Goal: Communication & Community: Answer question/provide support

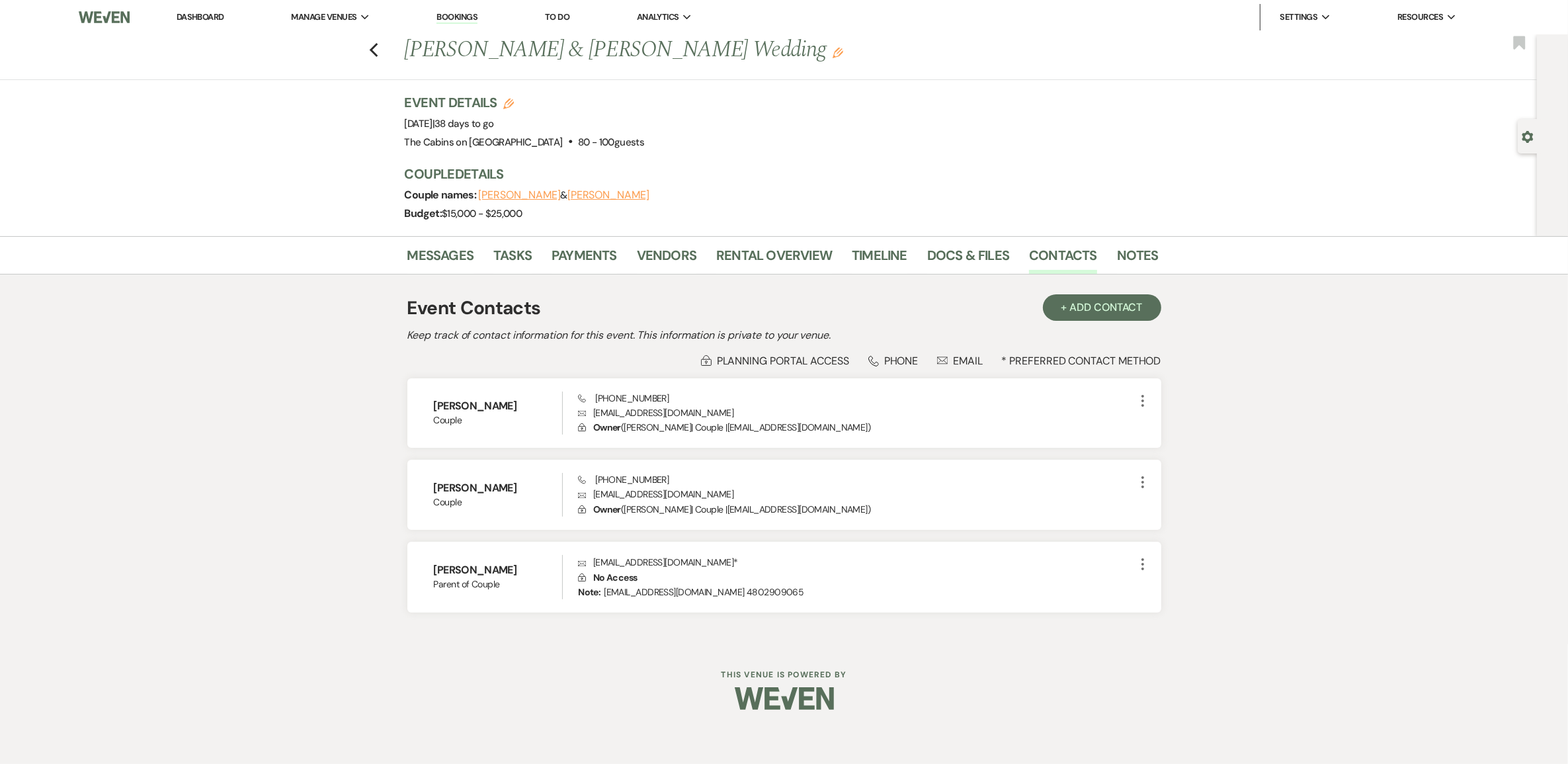
click at [217, 17] on link "Dashboard" at bounding box center [201, 17] width 48 height 11
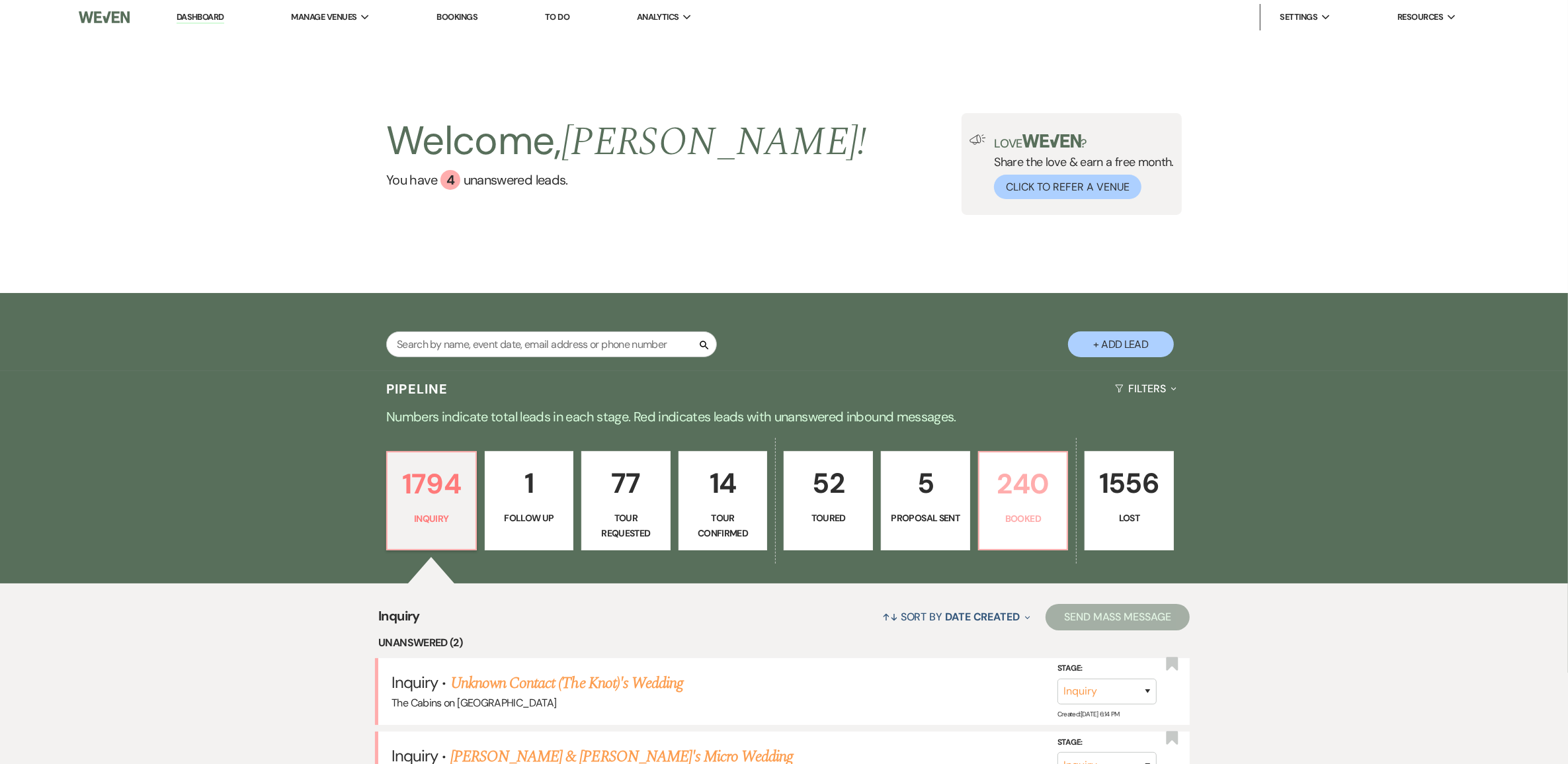
click at [1005, 505] on p "240" at bounding box center [1023, 483] width 72 height 44
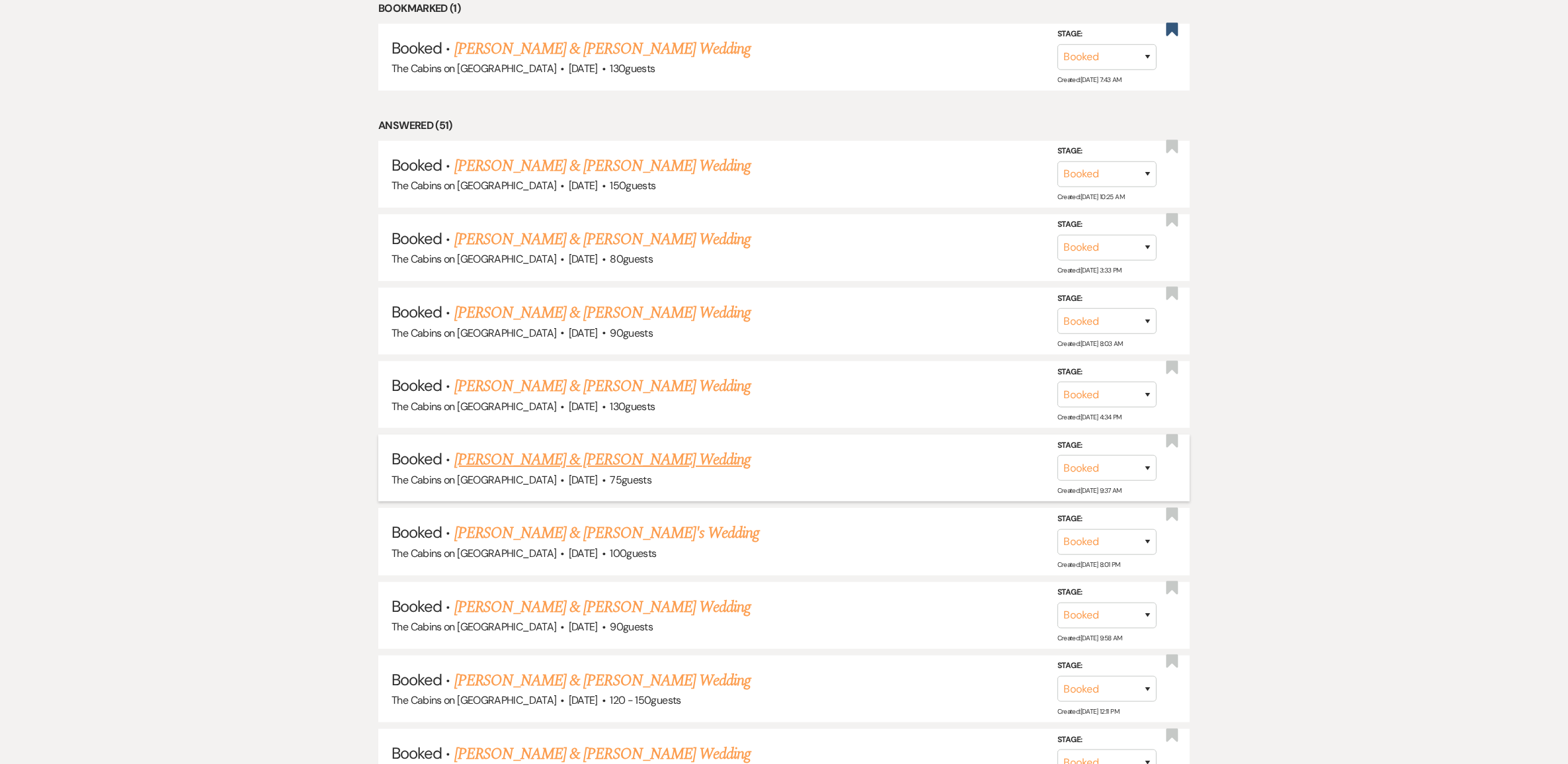
scroll to position [827, 0]
click at [572, 322] on link "[PERSON_NAME] & [PERSON_NAME] Wedding" at bounding box center [602, 311] width 296 height 24
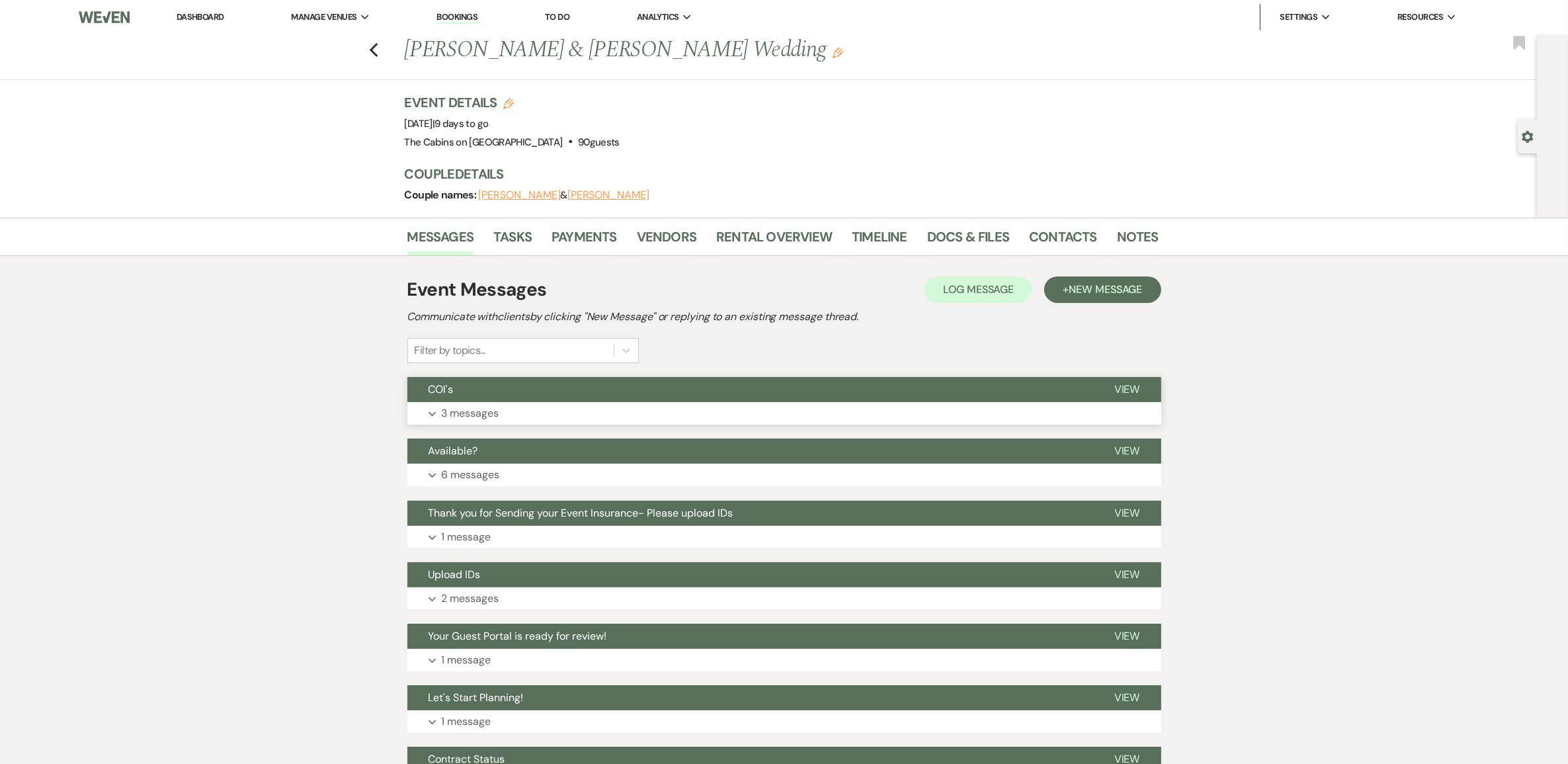
click at [497, 422] on p "3 messages" at bounding box center [470, 413] width 57 height 17
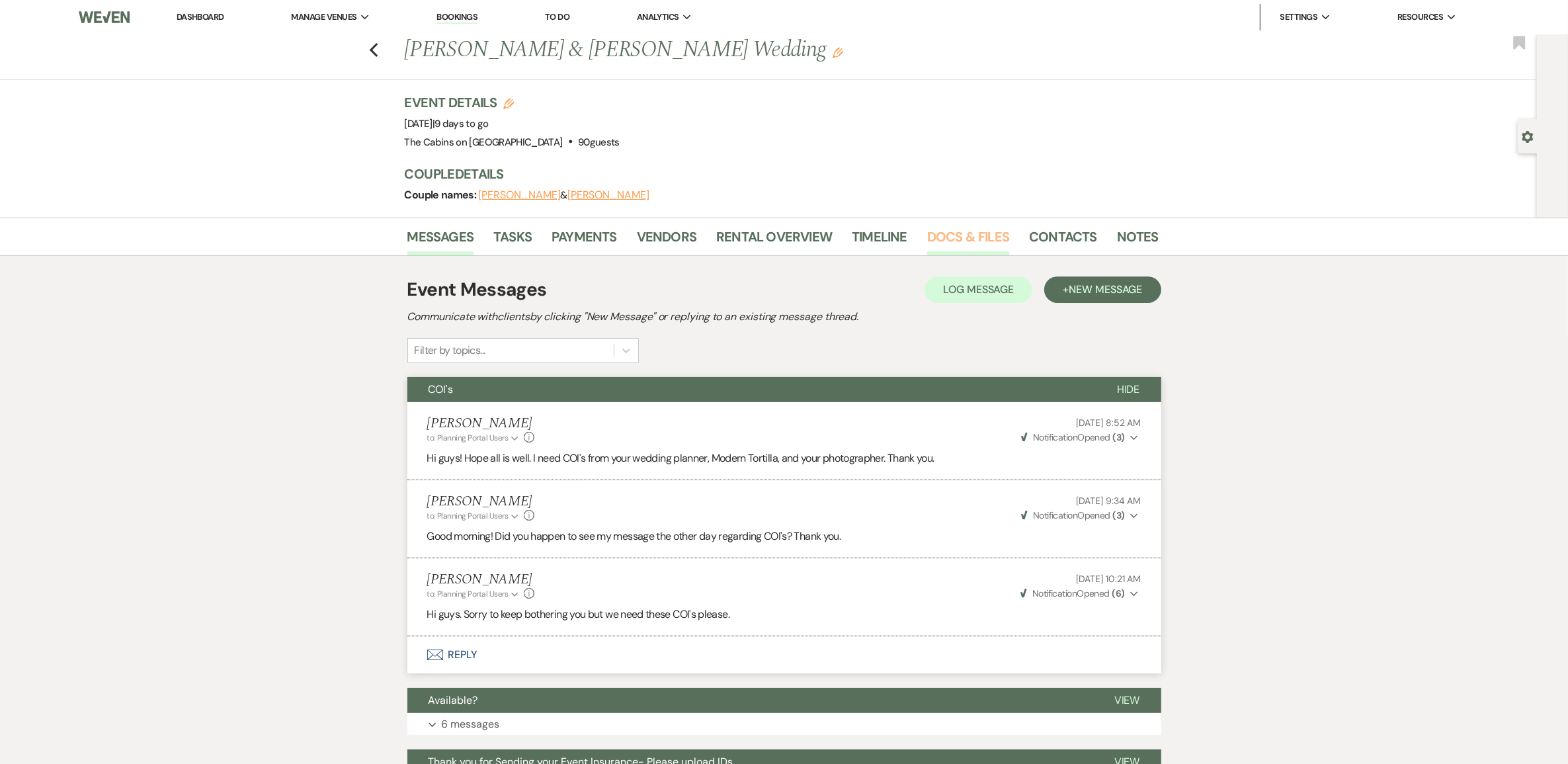
click at [977, 253] on link "Docs & Files" at bounding box center [968, 241] width 82 height 29
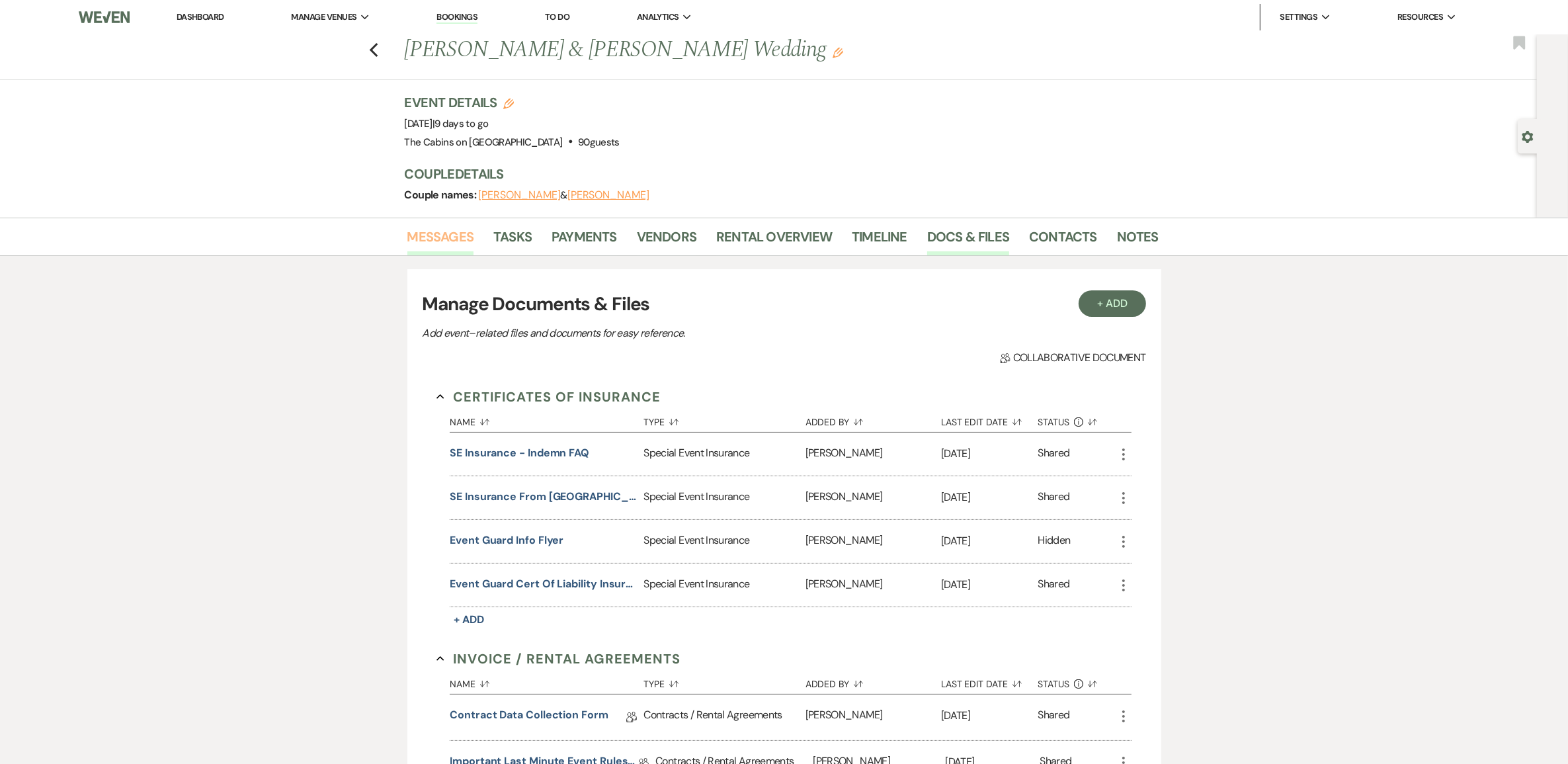
click at [444, 255] on link "Messages" at bounding box center [440, 241] width 67 height 29
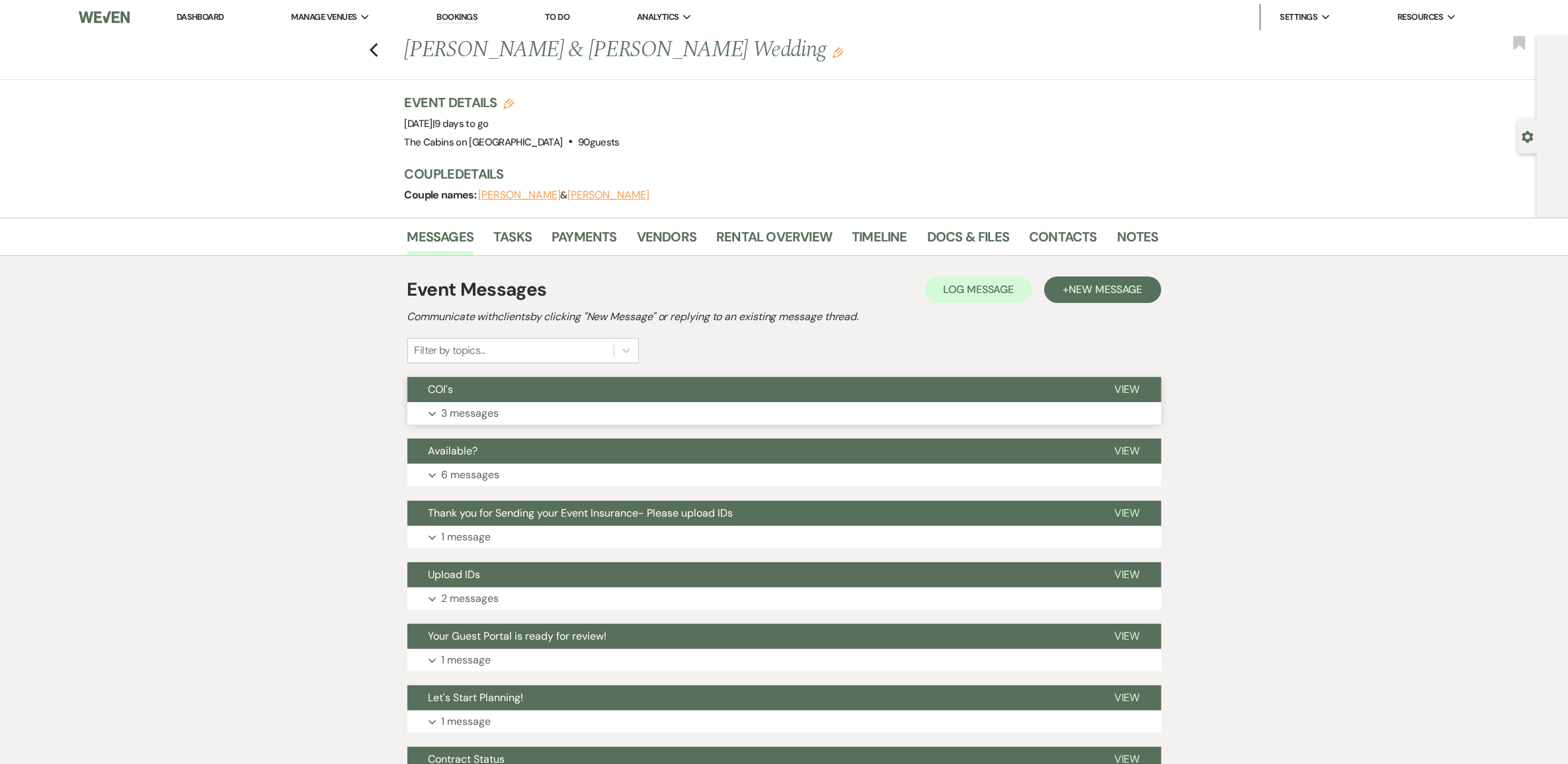
click at [467, 422] on p "3 messages" at bounding box center [470, 413] width 57 height 17
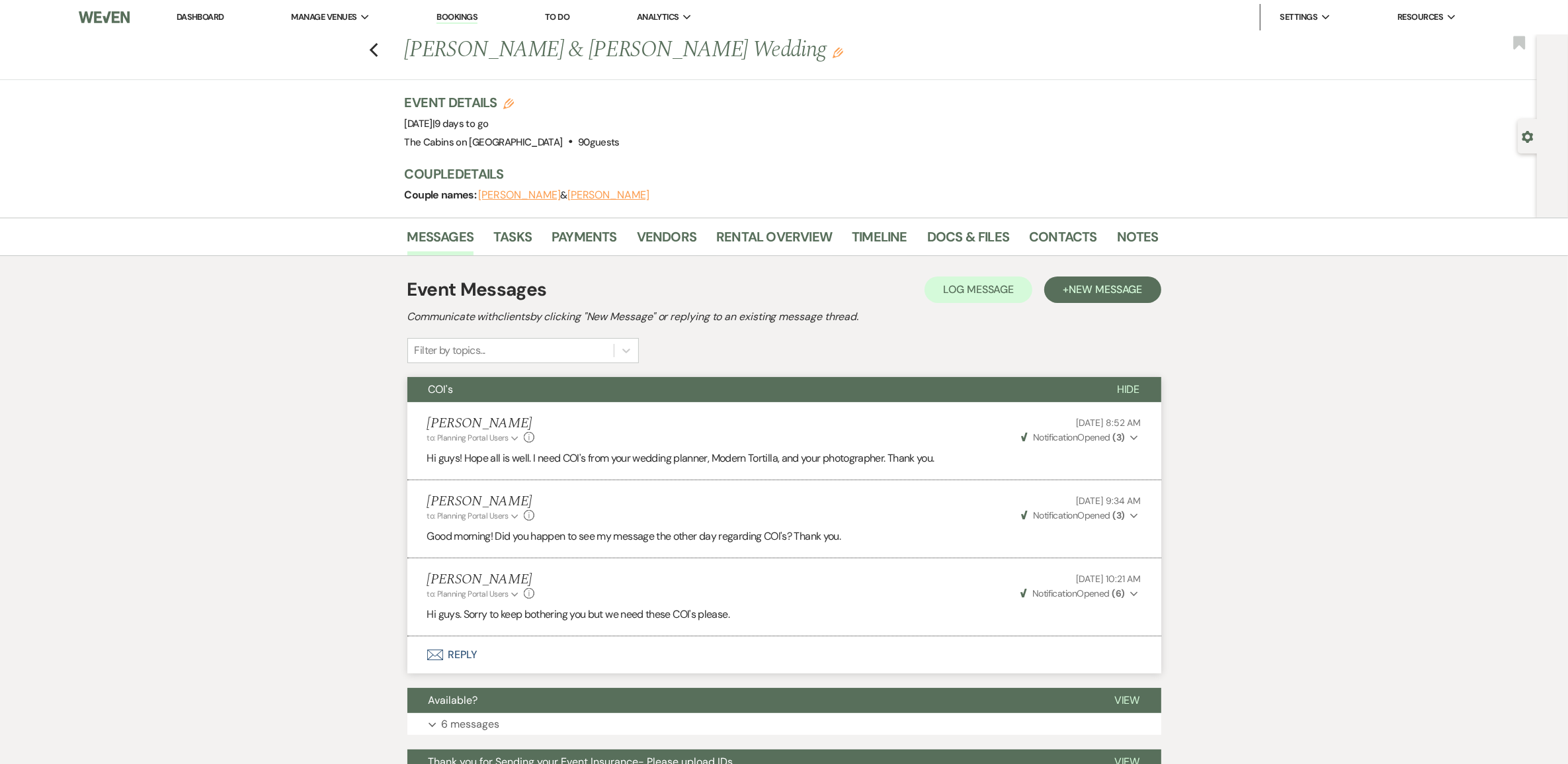
scroll to position [166, 0]
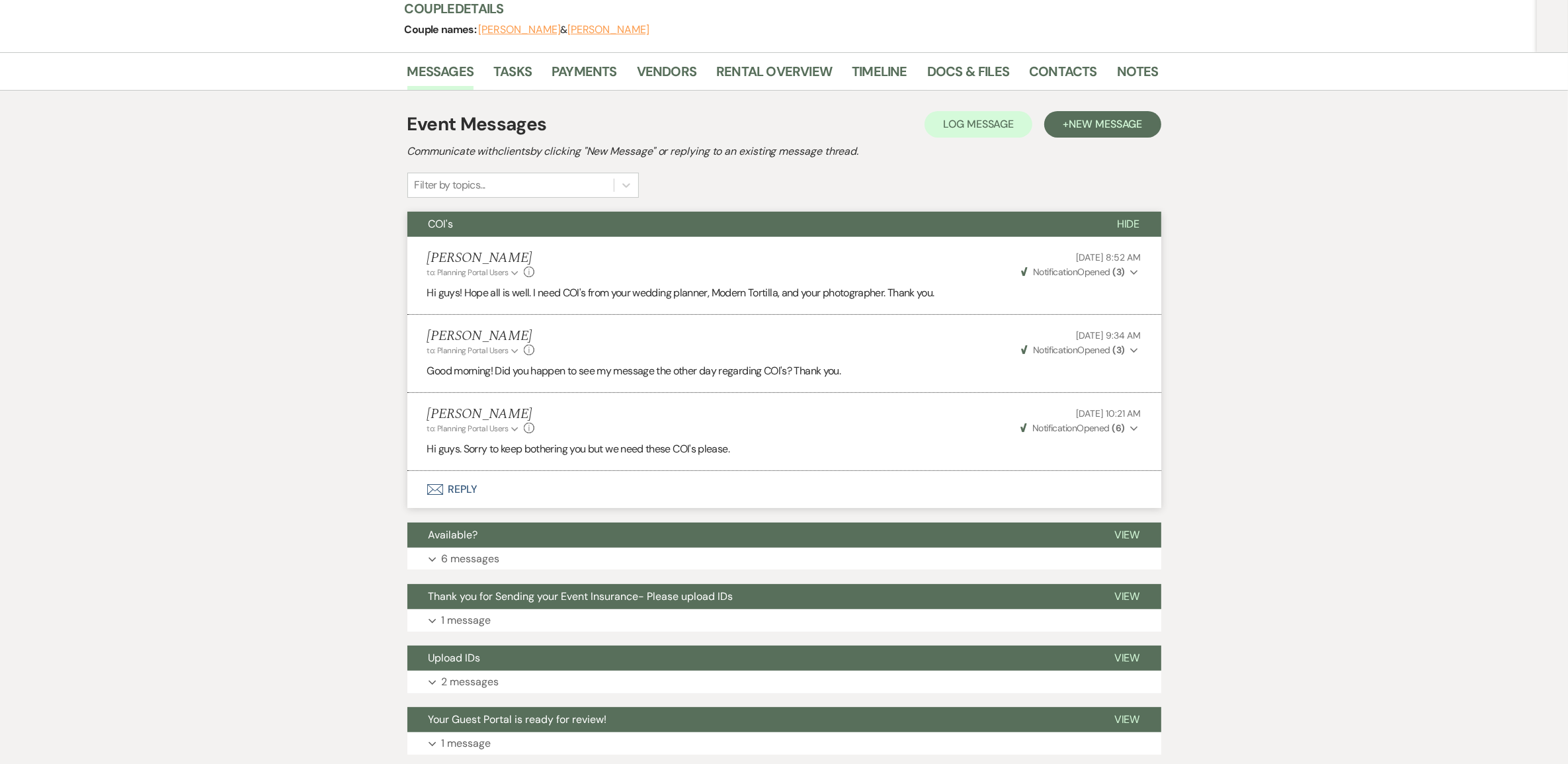
click at [325, 492] on div "Messages Tasks Payments Vendors Rental Overview Timeline Docs & Files Contacts …" at bounding box center [784, 505] width 1568 height 907
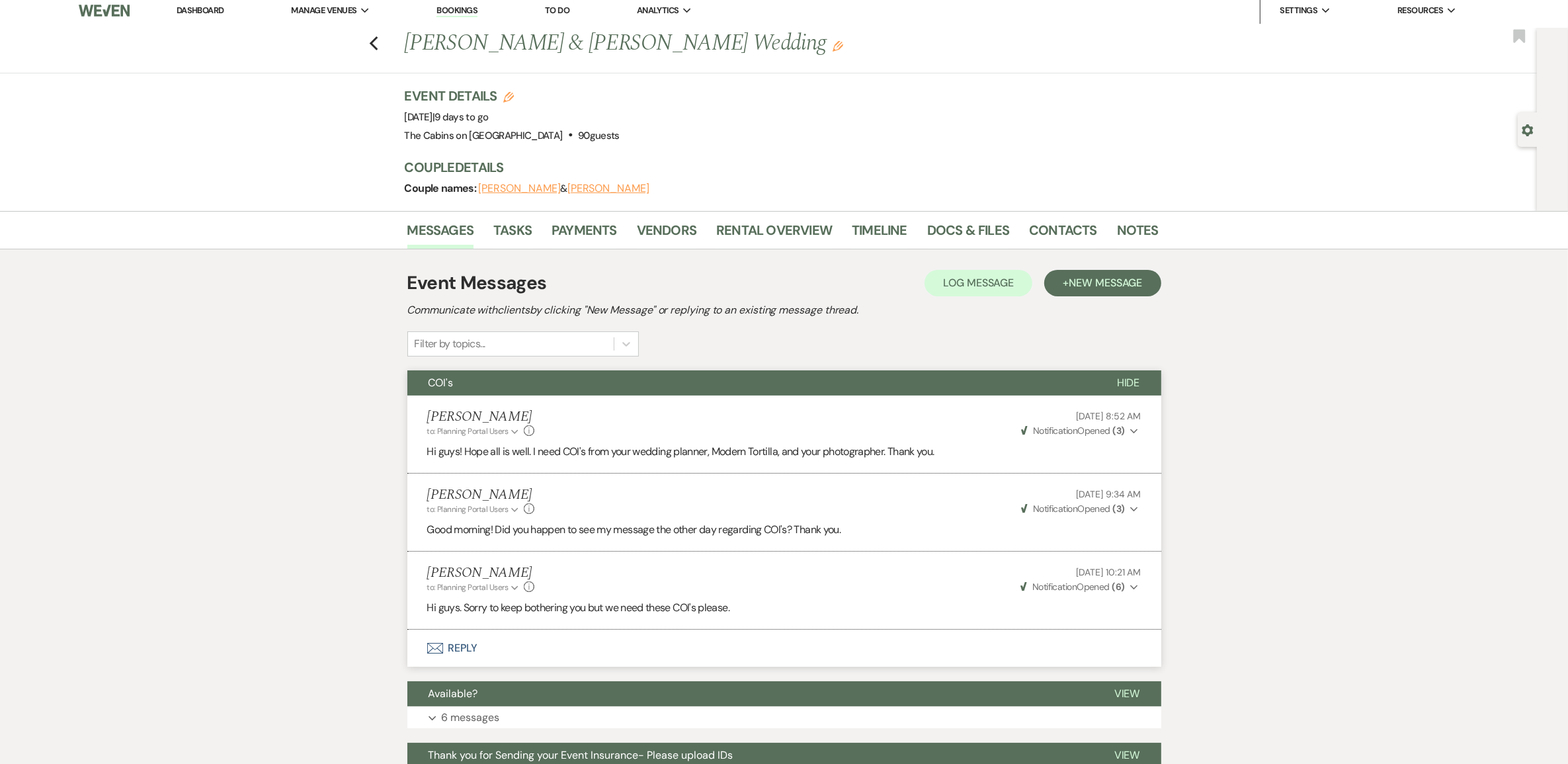
scroll to position [0, 0]
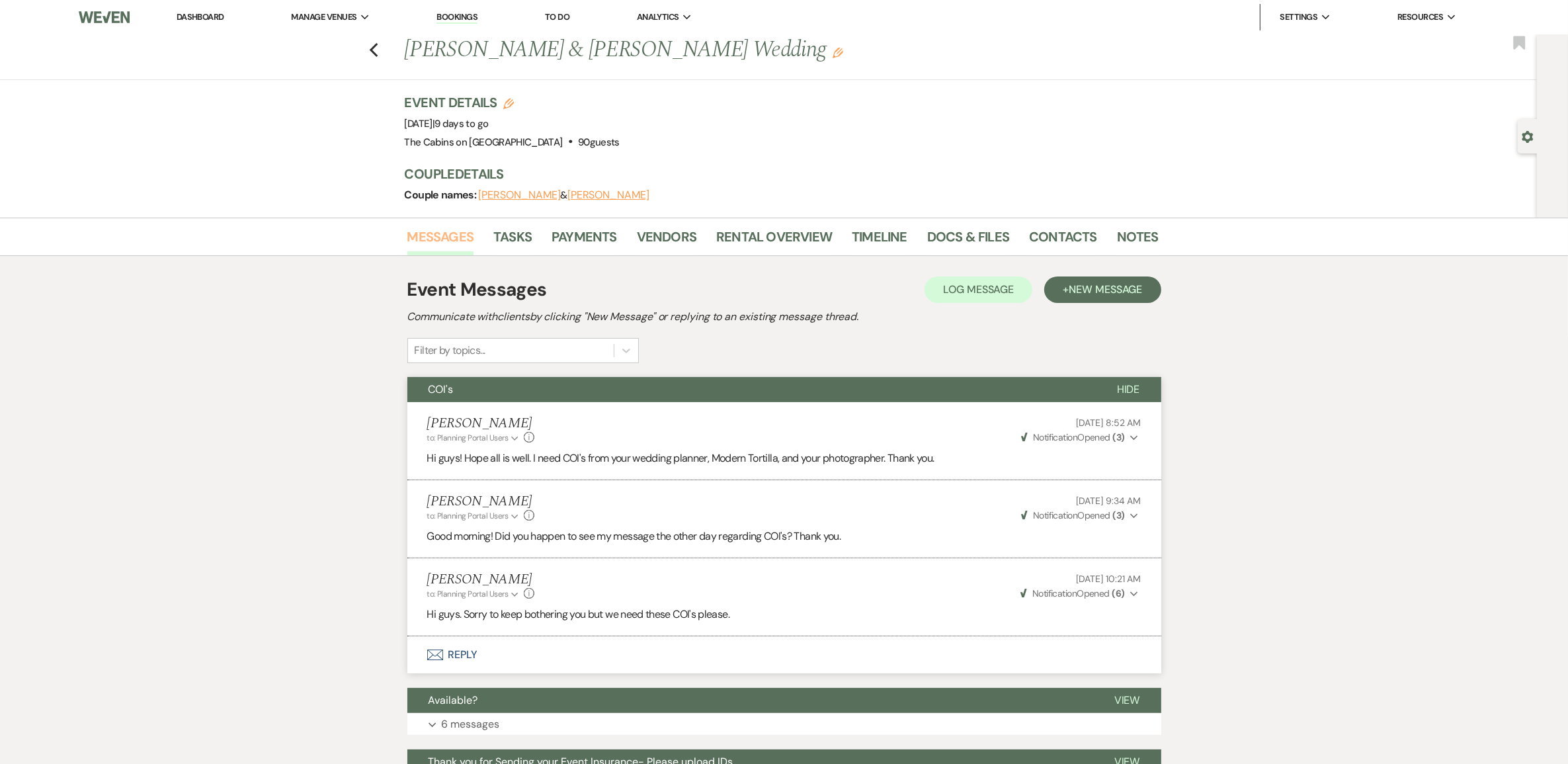
click at [441, 255] on link "Messages" at bounding box center [440, 241] width 67 height 29
click at [191, 20] on link "Dashboard" at bounding box center [201, 17] width 48 height 11
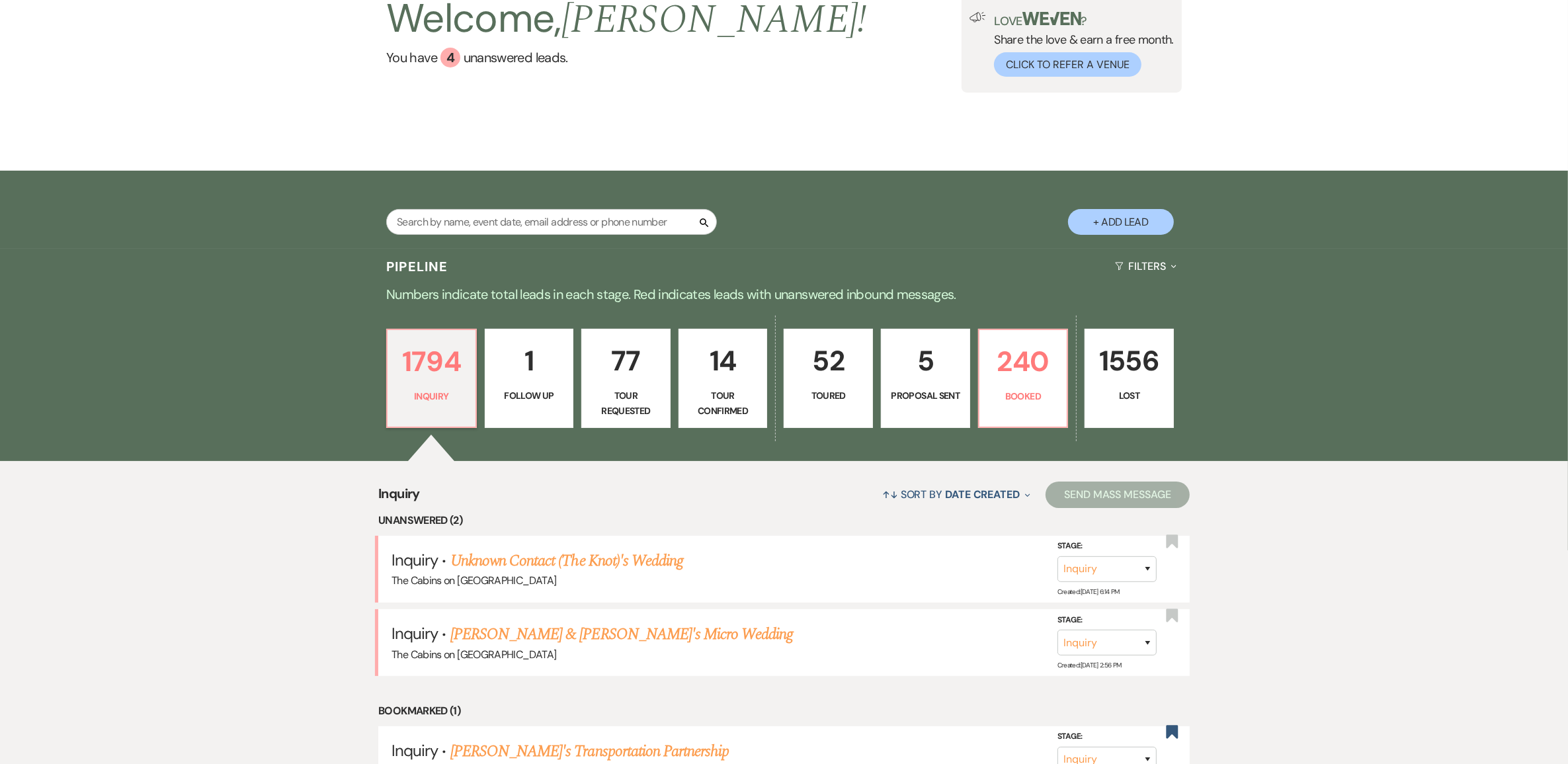
scroll to position [248, 0]
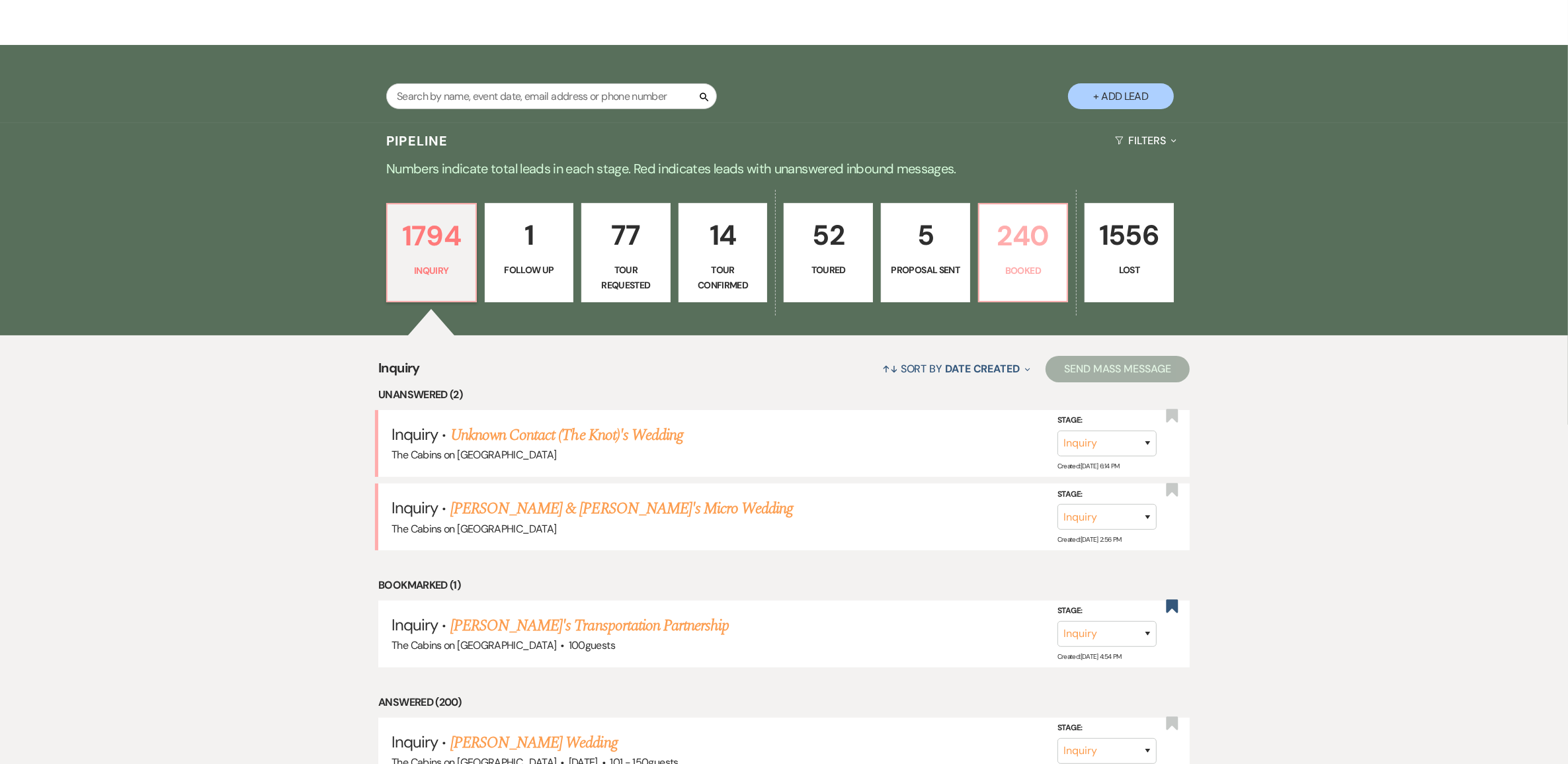
click at [1022, 252] on p "240" at bounding box center [1023, 236] width 72 height 44
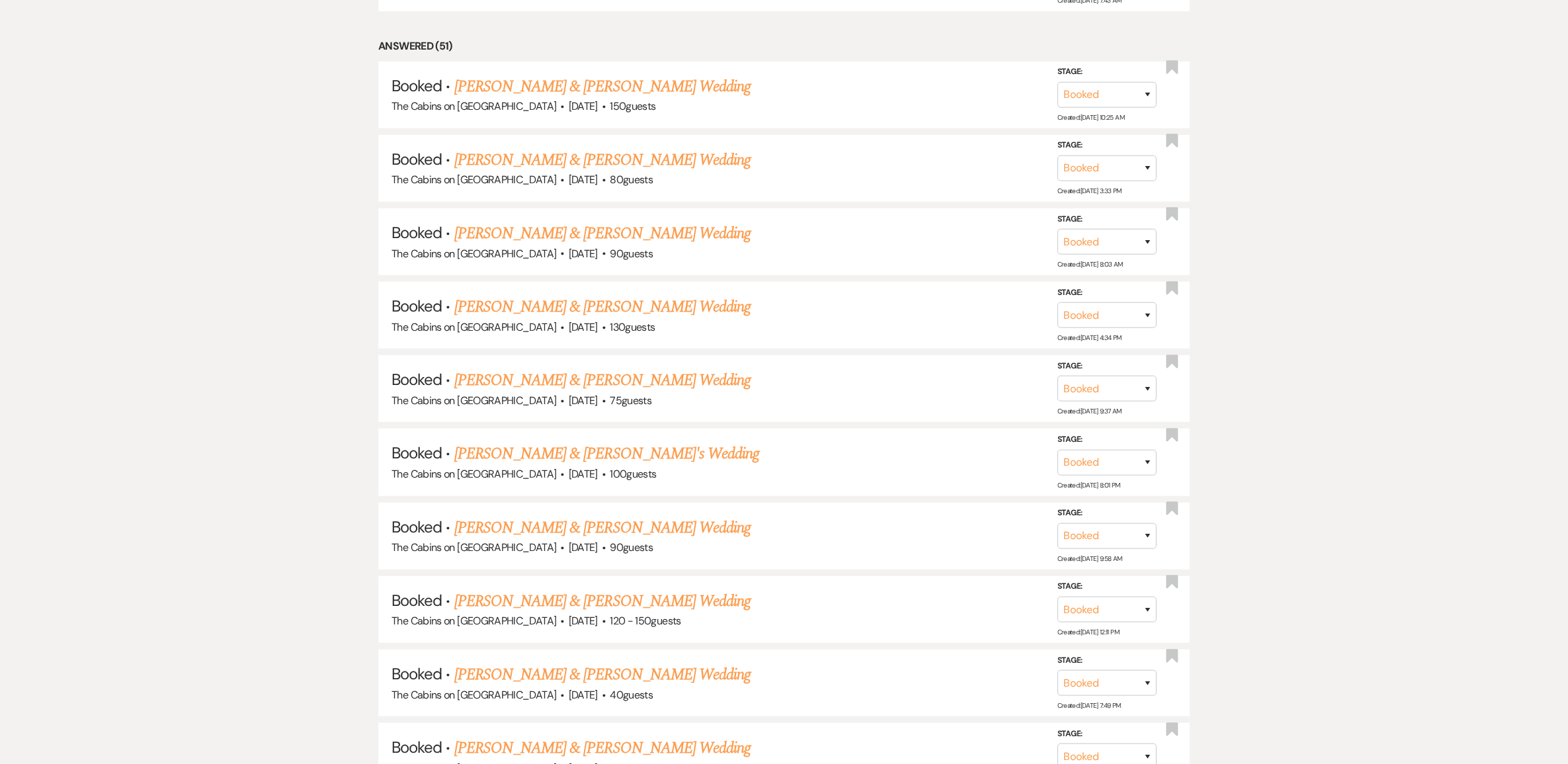
scroll to position [909, 0]
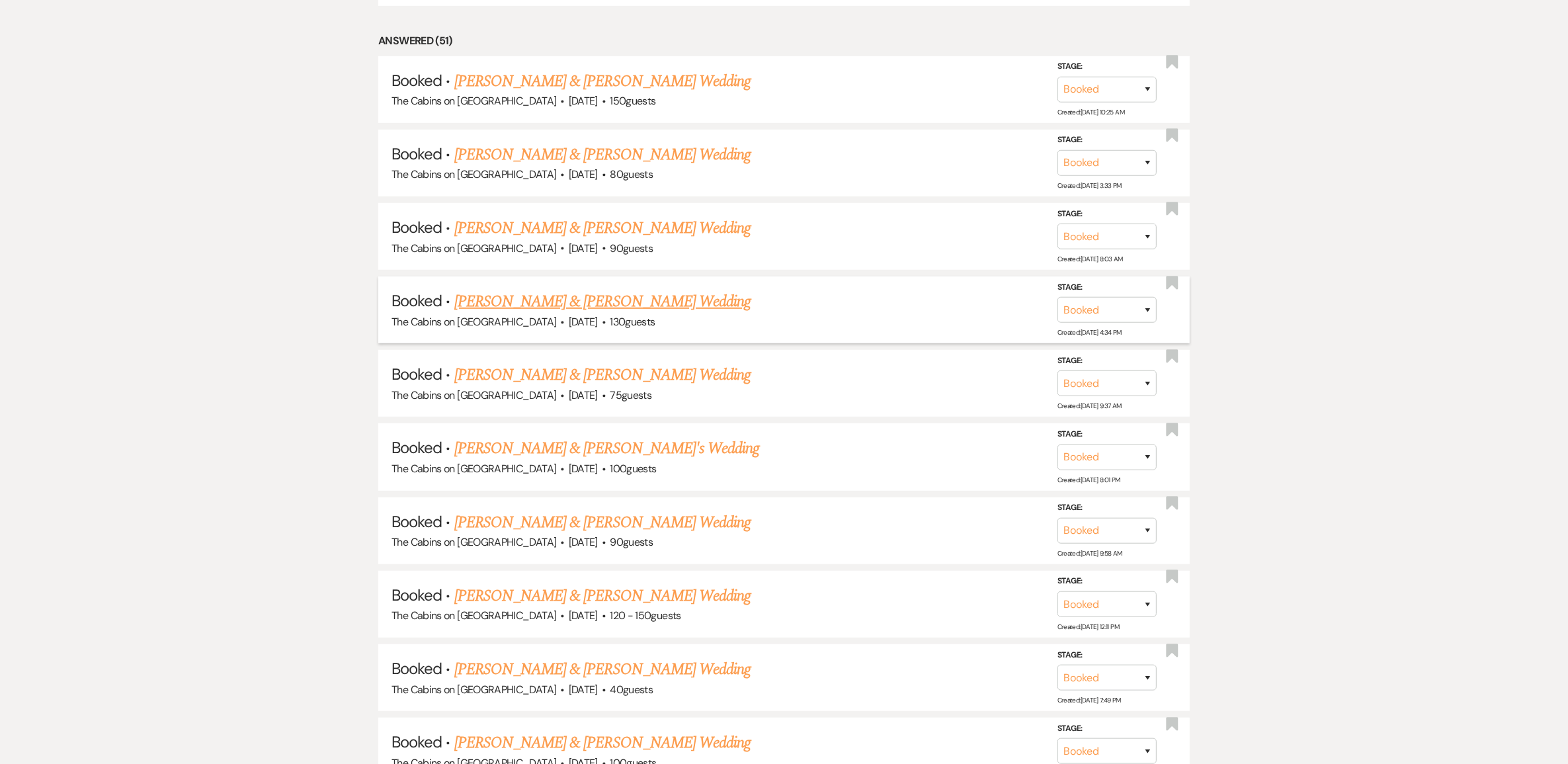
click at [611, 313] on link "[PERSON_NAME] & [PERSON_NAME] Wedding" at bounding box center [602, 302] width 296 height 24
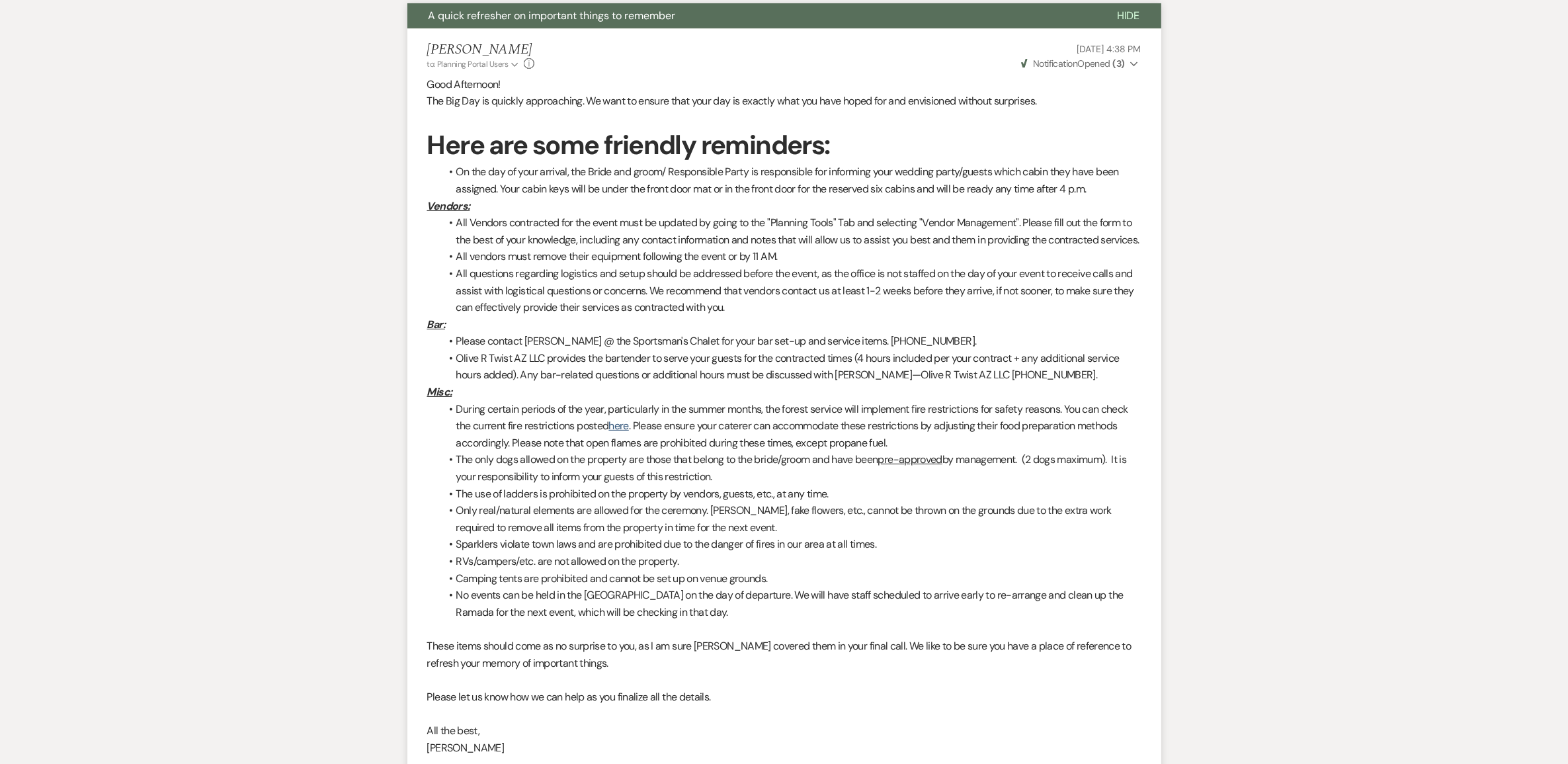
scroll to position [166, 0]
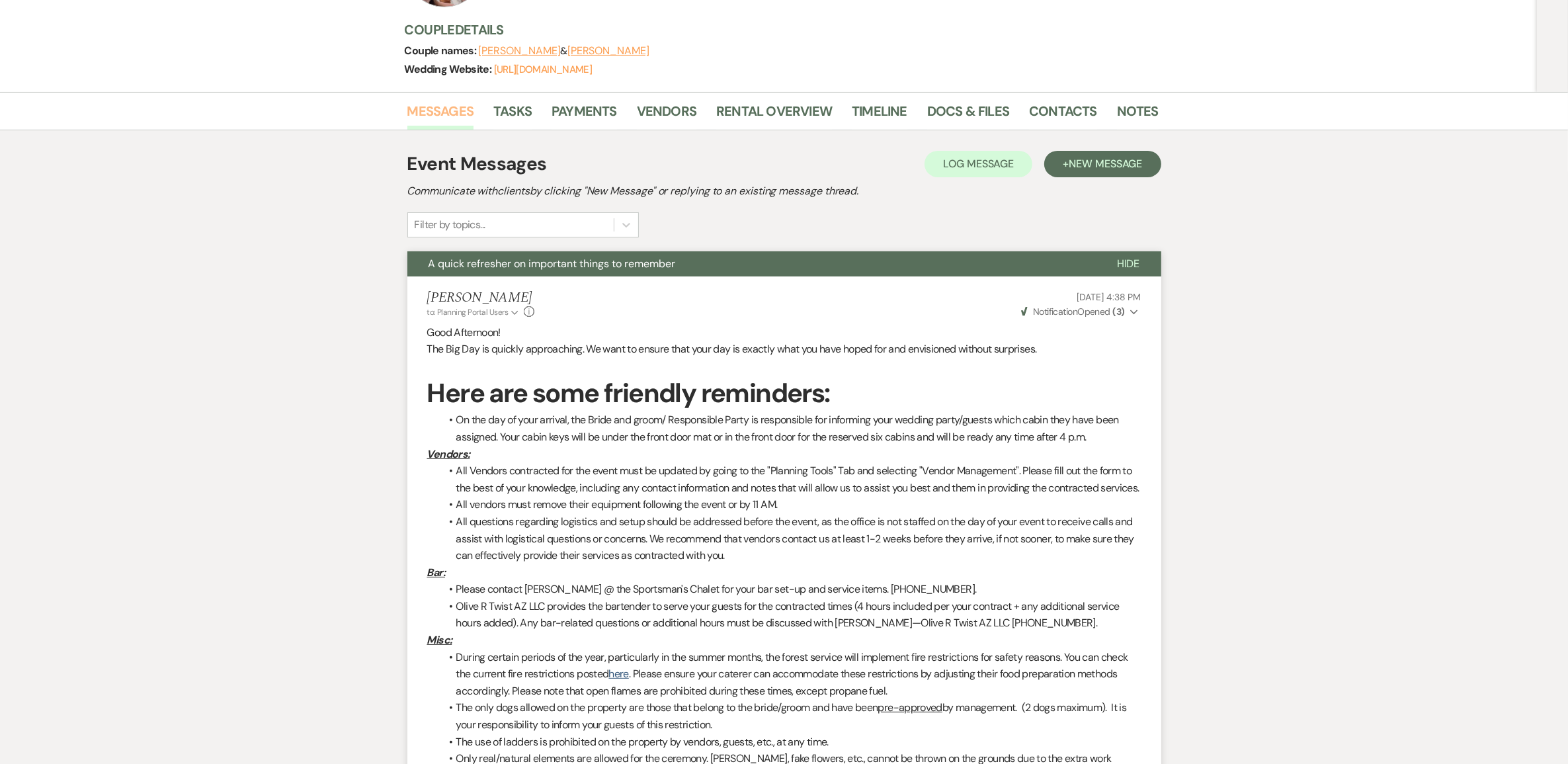
click at [457, 130] on link "Messages" at bounding box center [440, 115] width 67 height 29
click at [455, 129] on link "Messages" at bounding box center [440, 115] width 67 height 29
click at [1074, 170] on span "New Message" at bounding box center [1106, 163] width 74 height 14
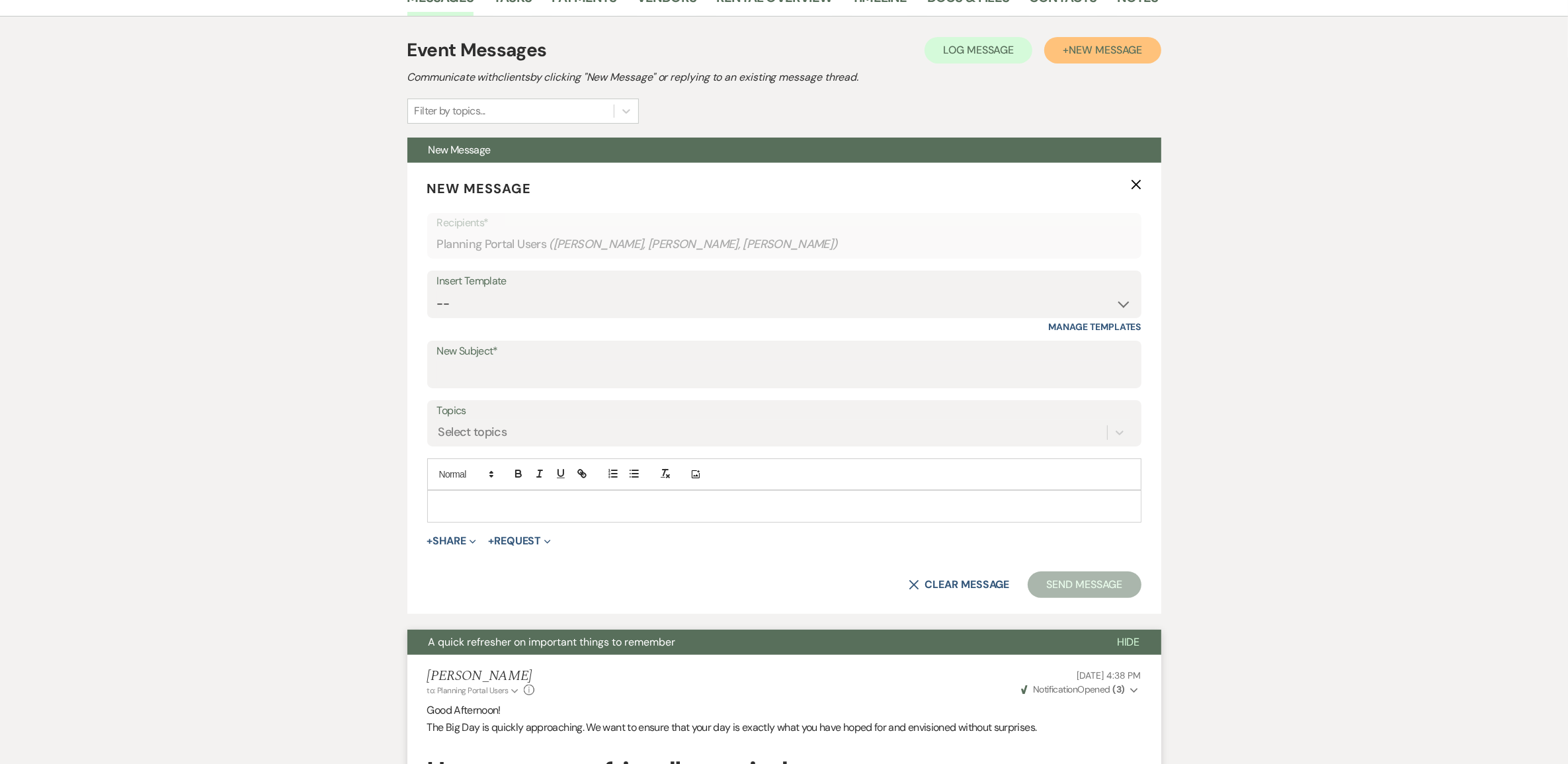
scroll to position [413, 0]
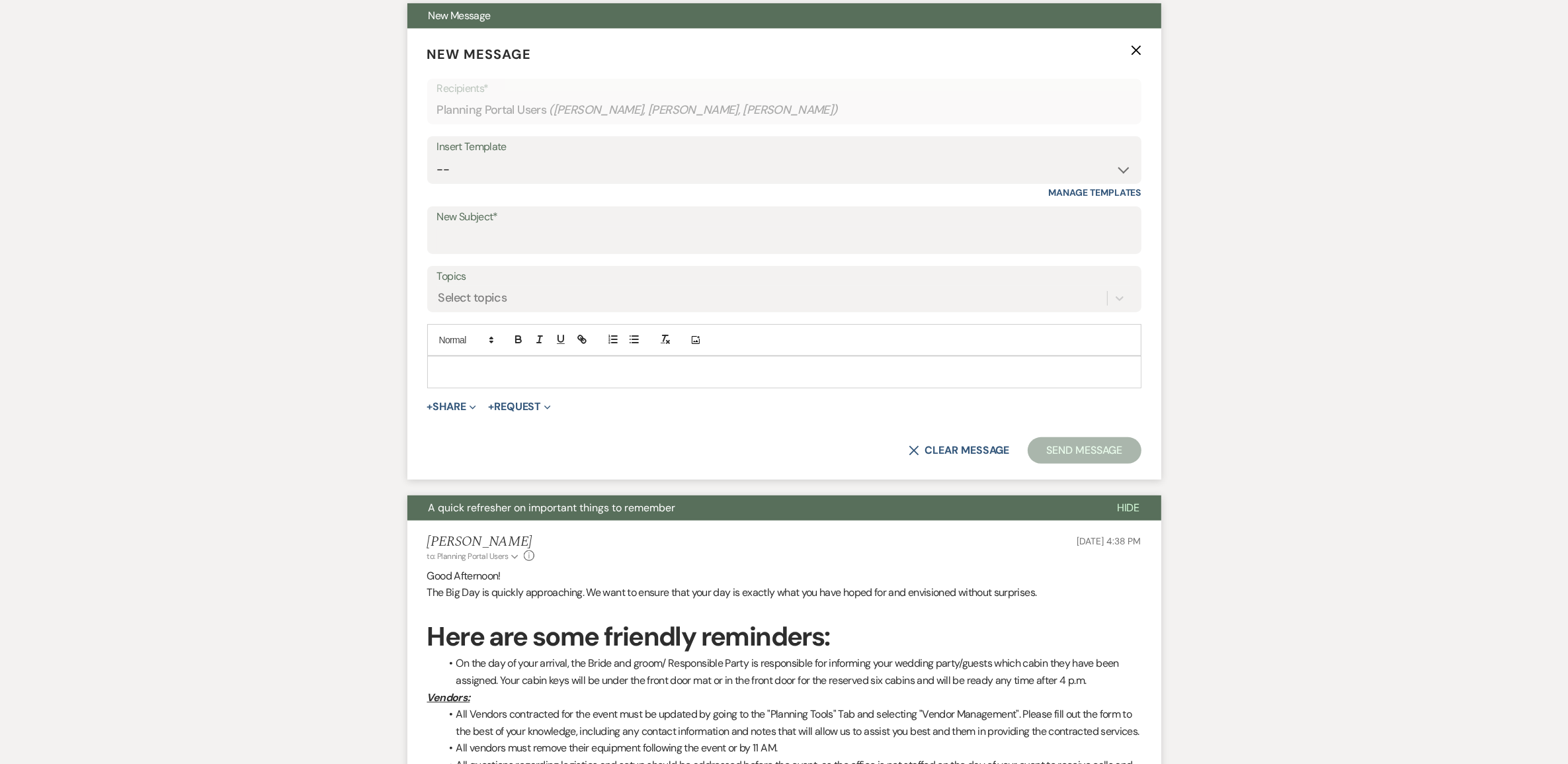
click at [500, 379] on p at bounding box center [784, 372] width 693 height 15
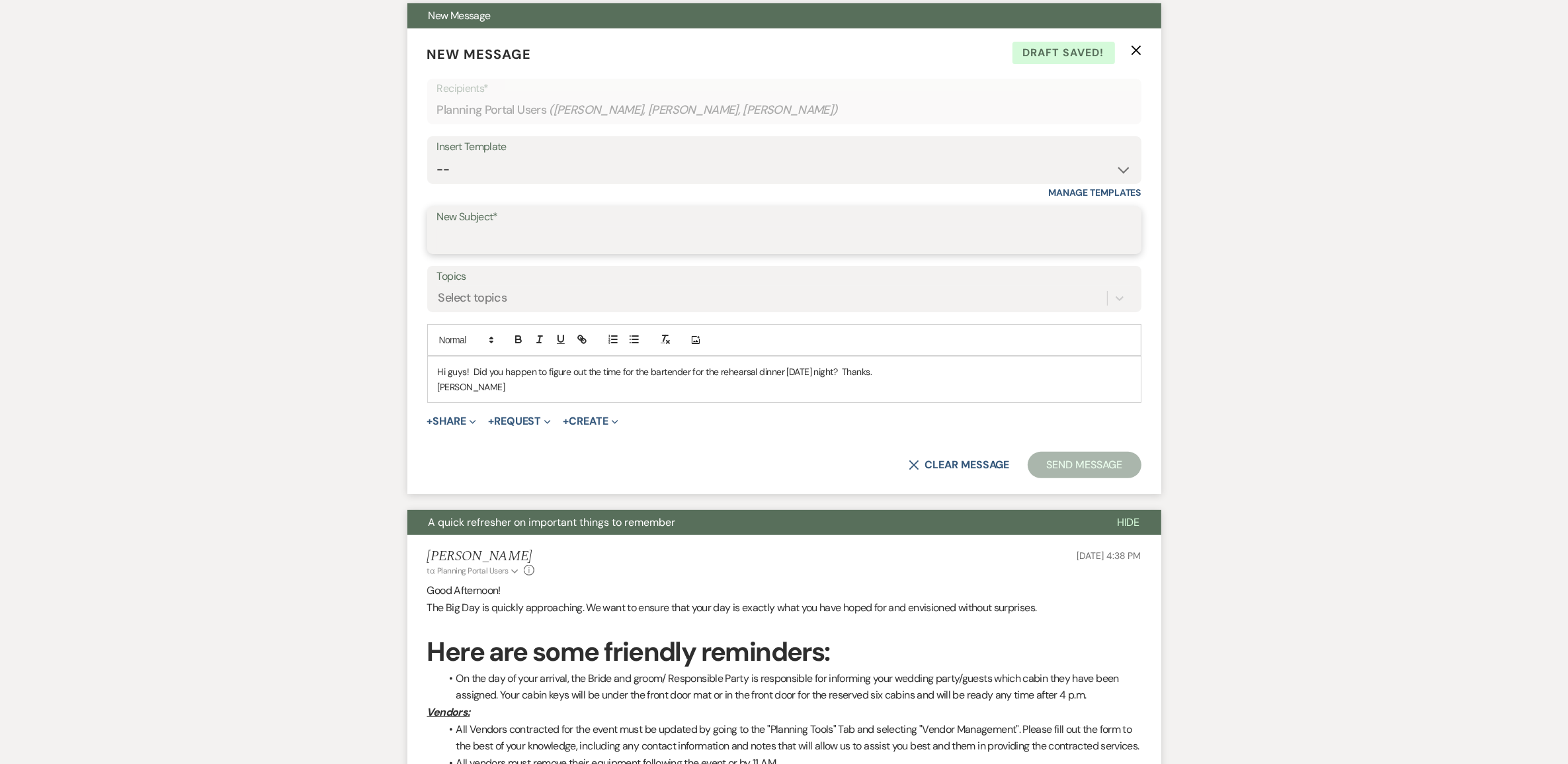
click at [476, 252] on input "New Subject*" at bounding box center [784, 239] width 694 height 26
type input "Bartender times"
click at [1095, 478] on button "Send Message" at bounding box center [1084, 465] width 113 height 27
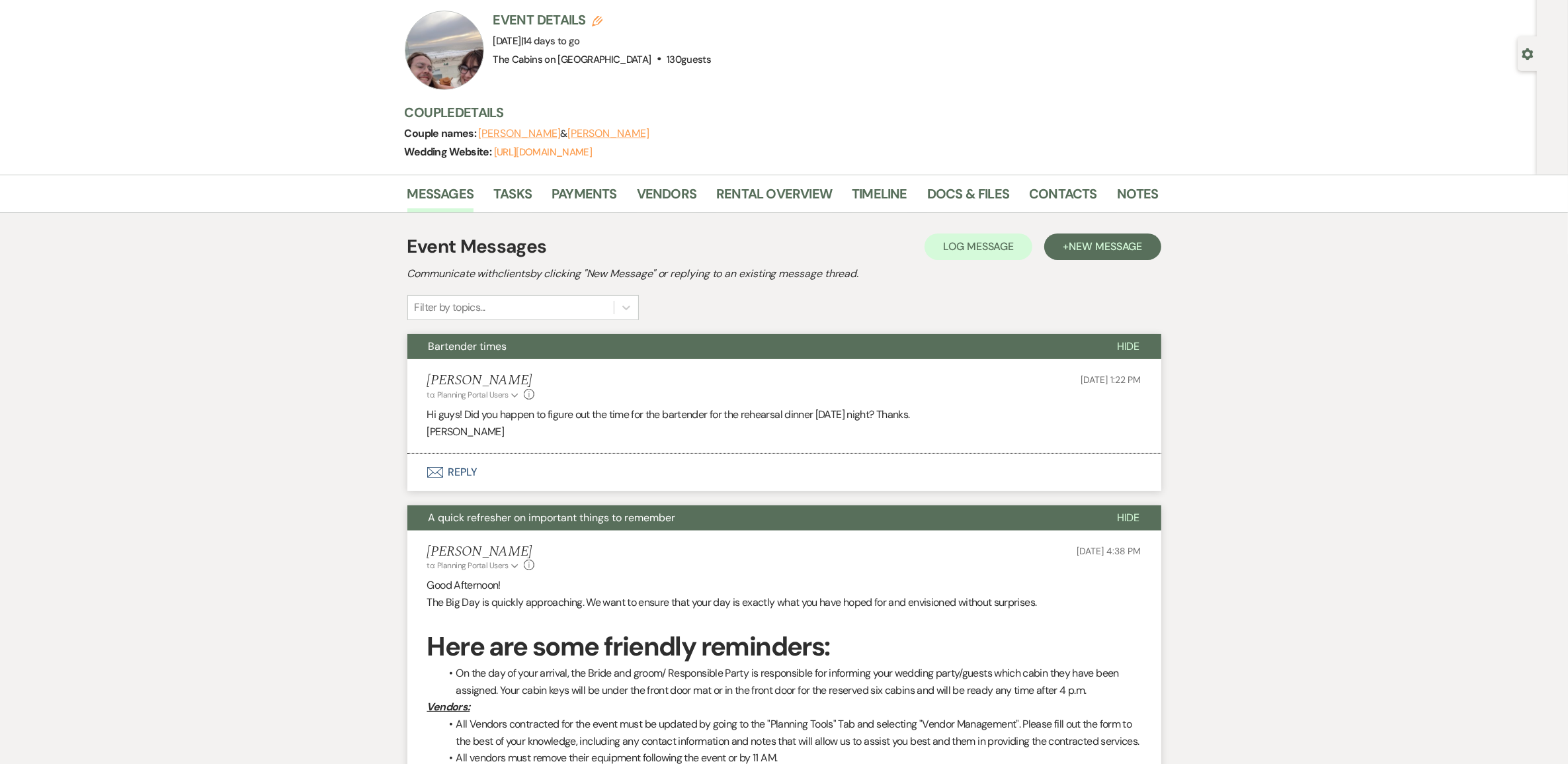
scroll to position [0, 0]
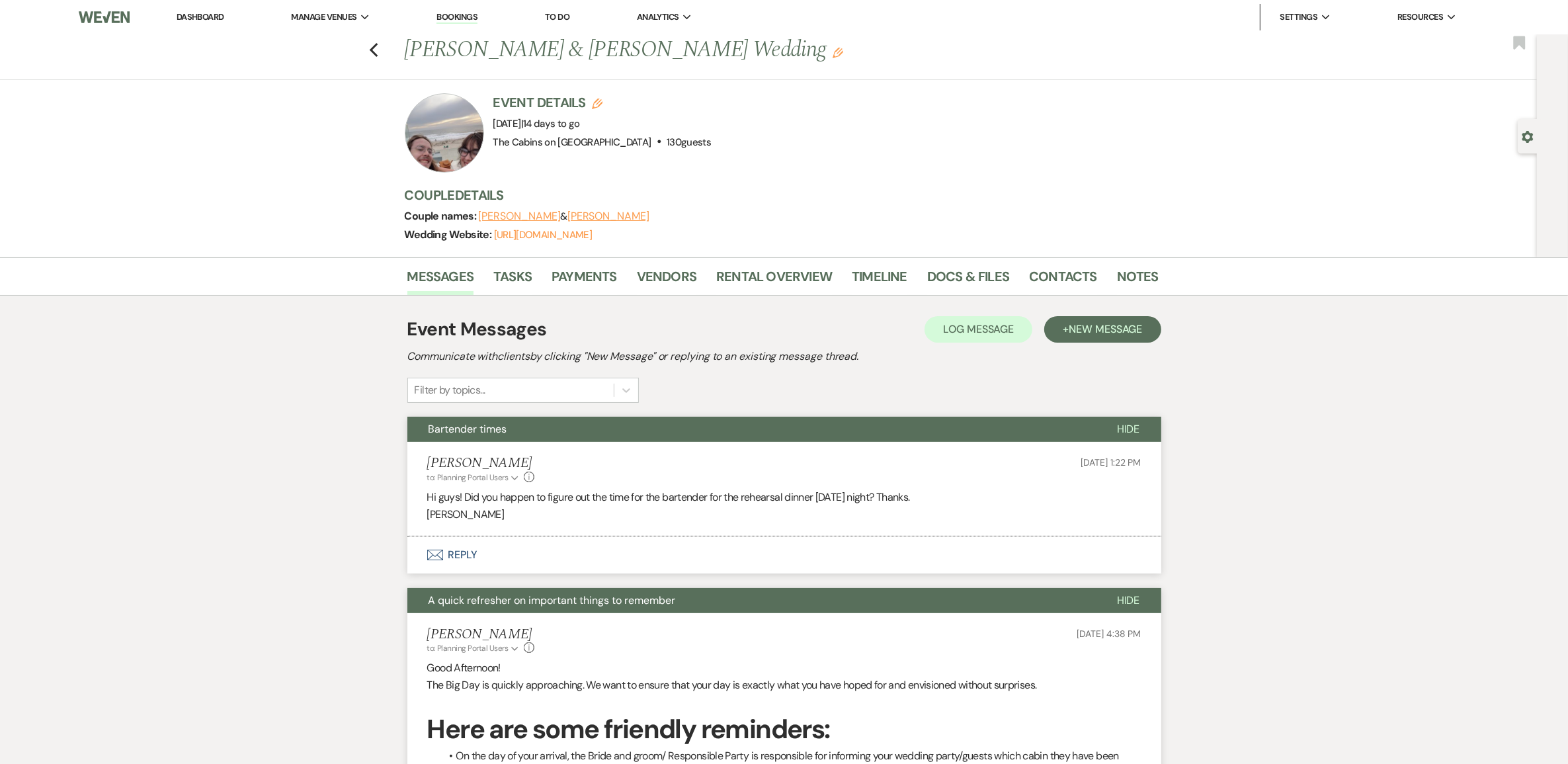
click at [196, 17] on link "Dashboard" at bounding box center [201, 17] width 48 height 11
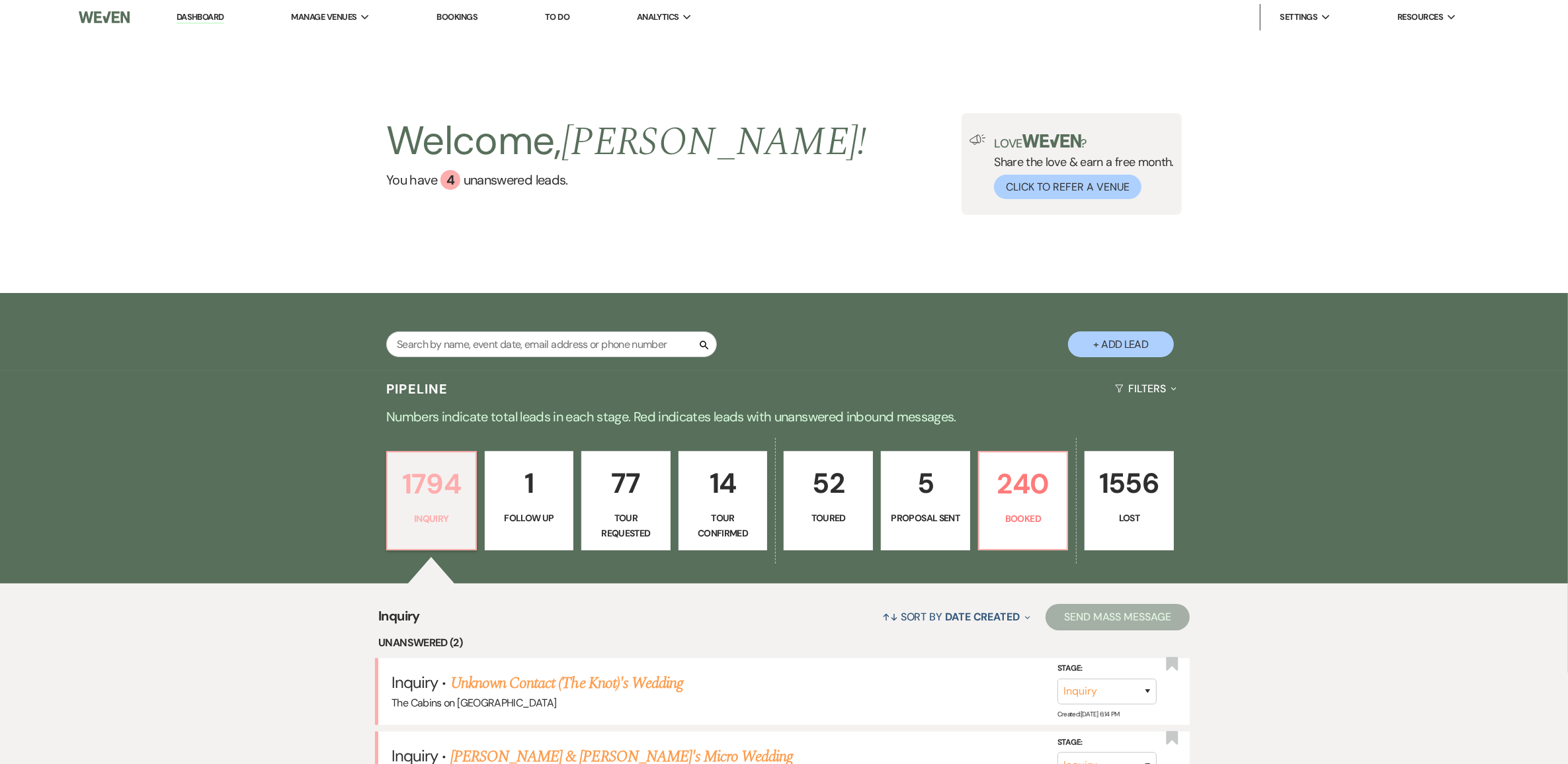
click at [421, 505] on p "1794" at bounding box center [431, 483] width 72 height 44
click at [454, 355] on input "text" at bounding box center [551, 344] width 331 height 26
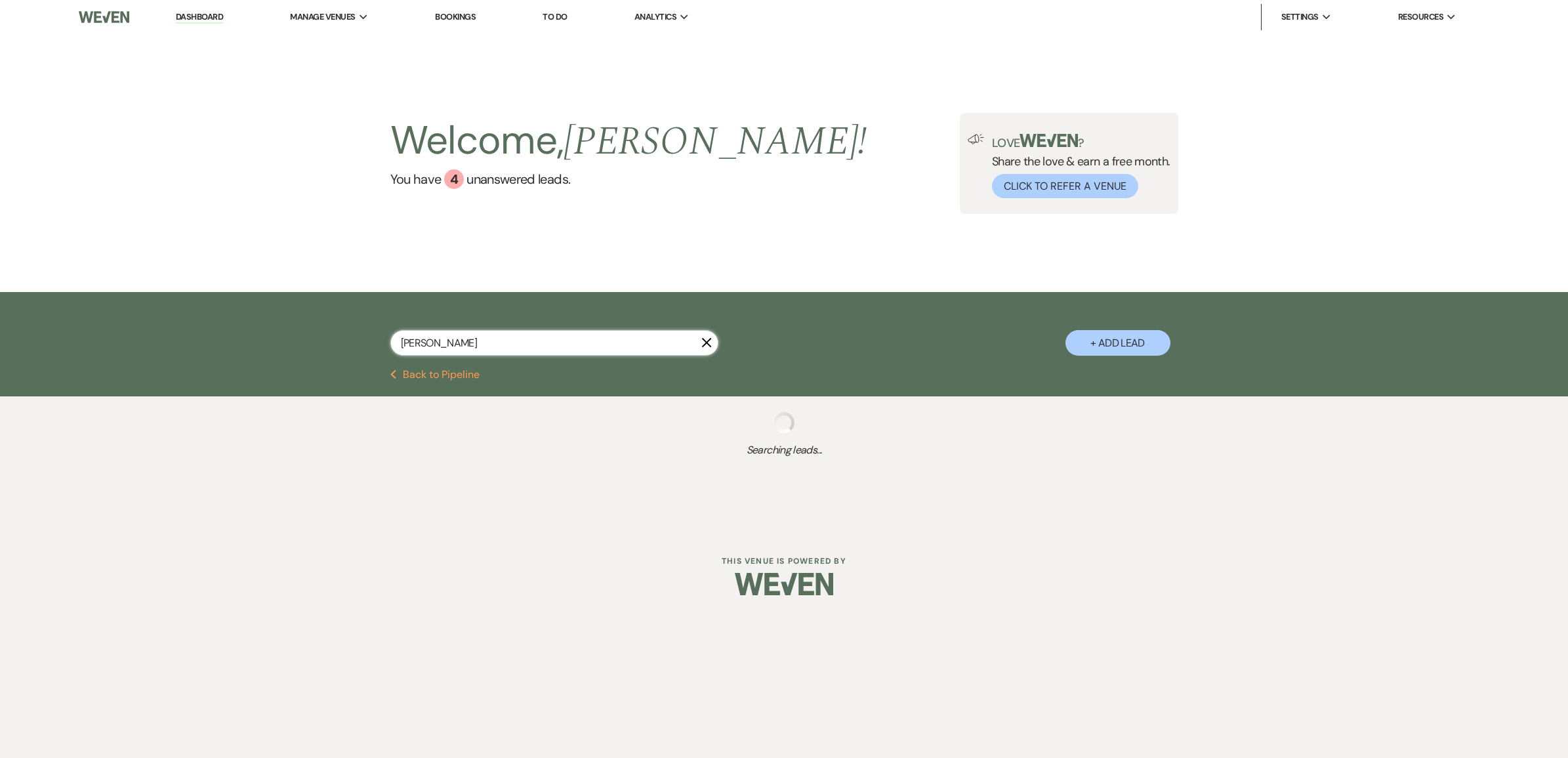
type input "AnneM"
select select "5"
select select "8"
select select "3"
select select "8"
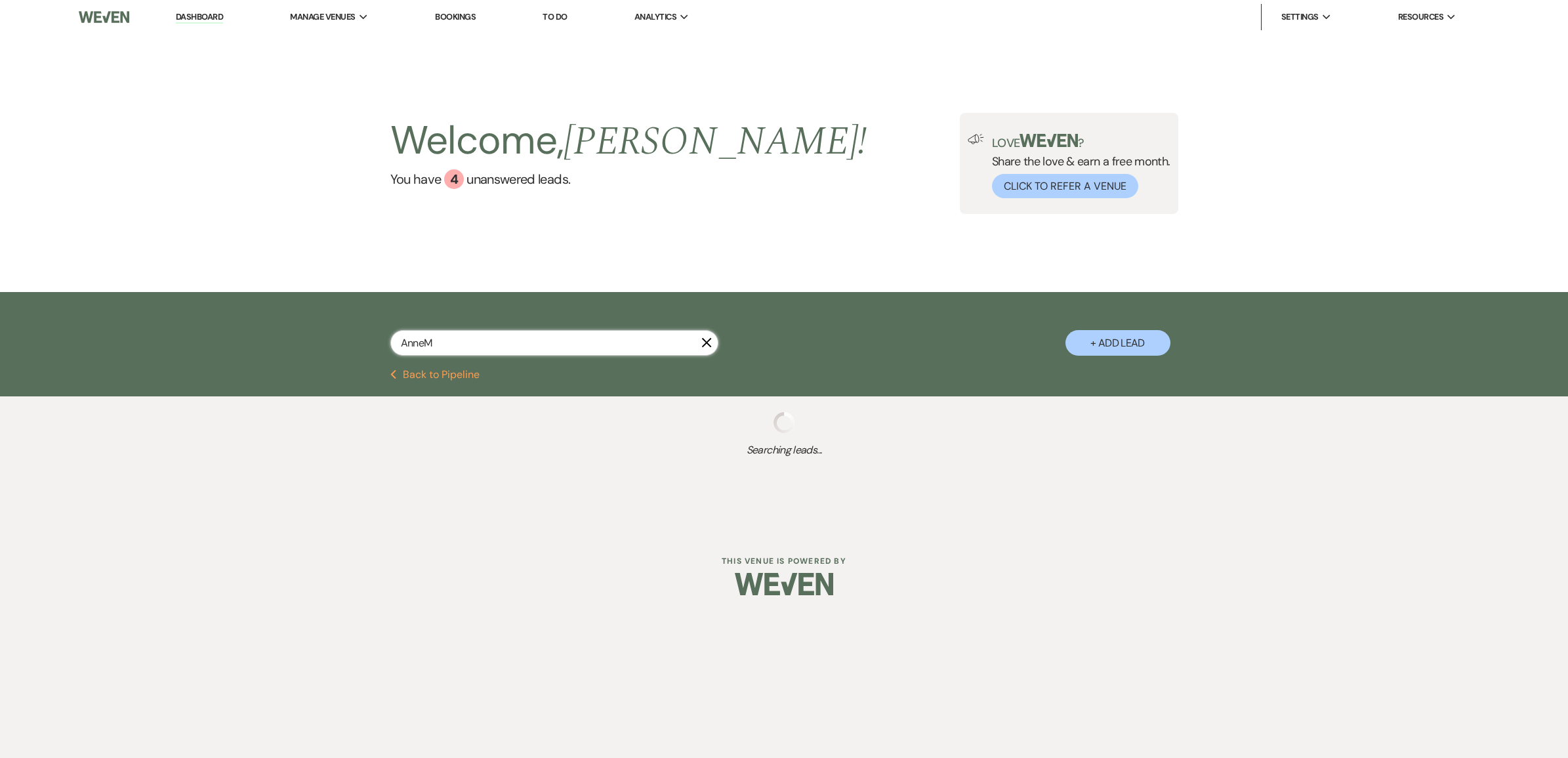
select select "8"
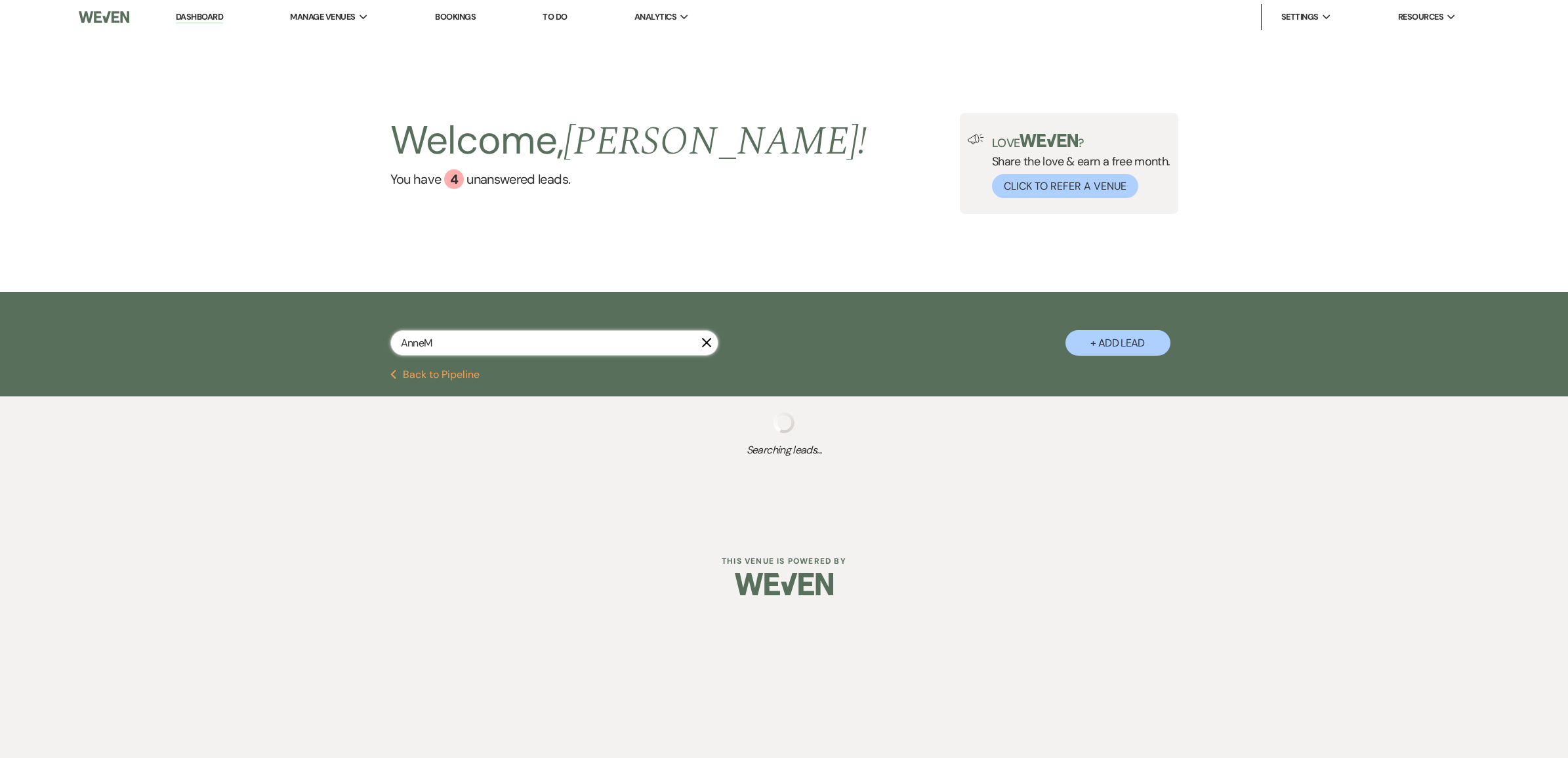
select select "8"
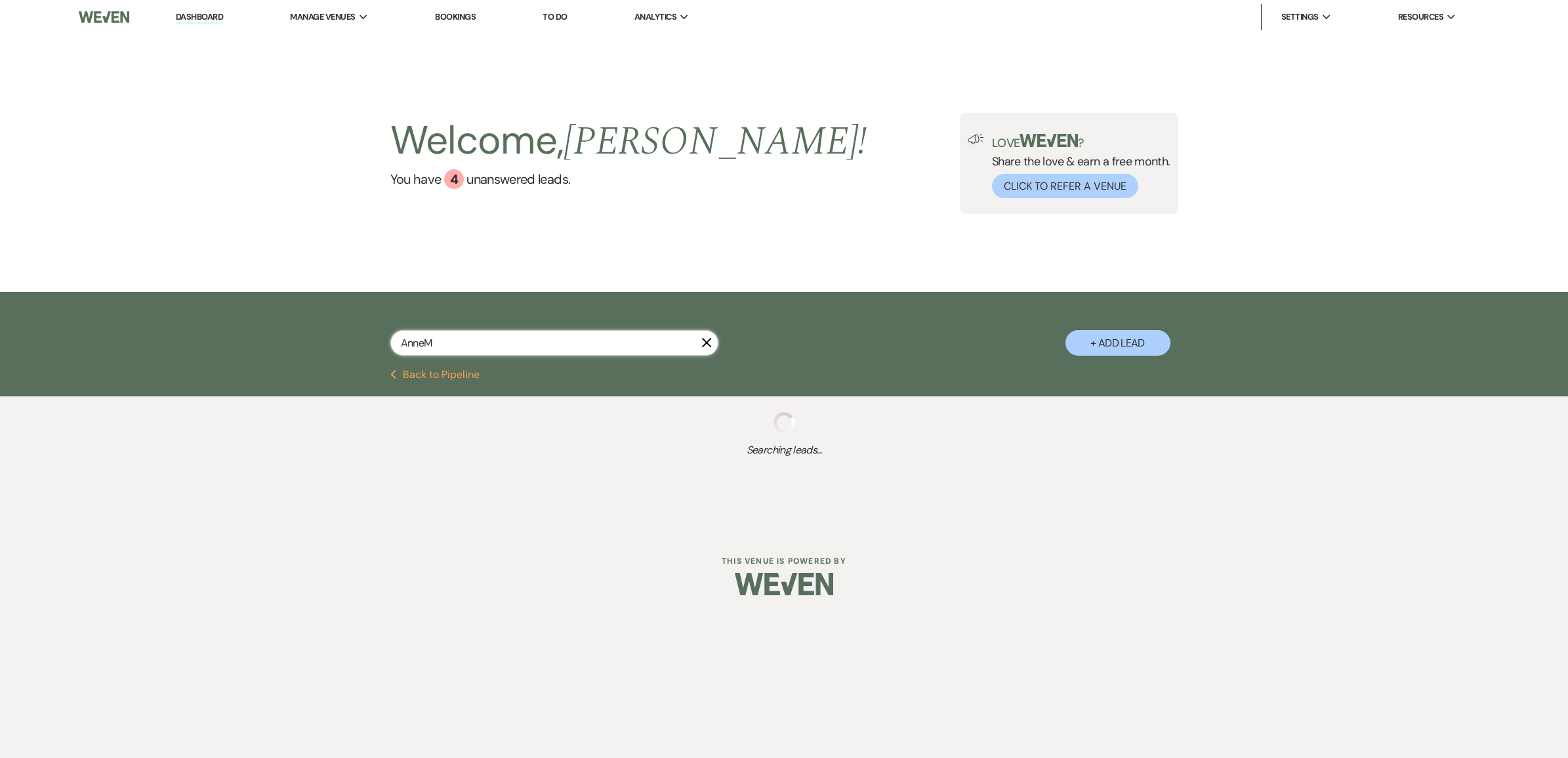
select select "8"
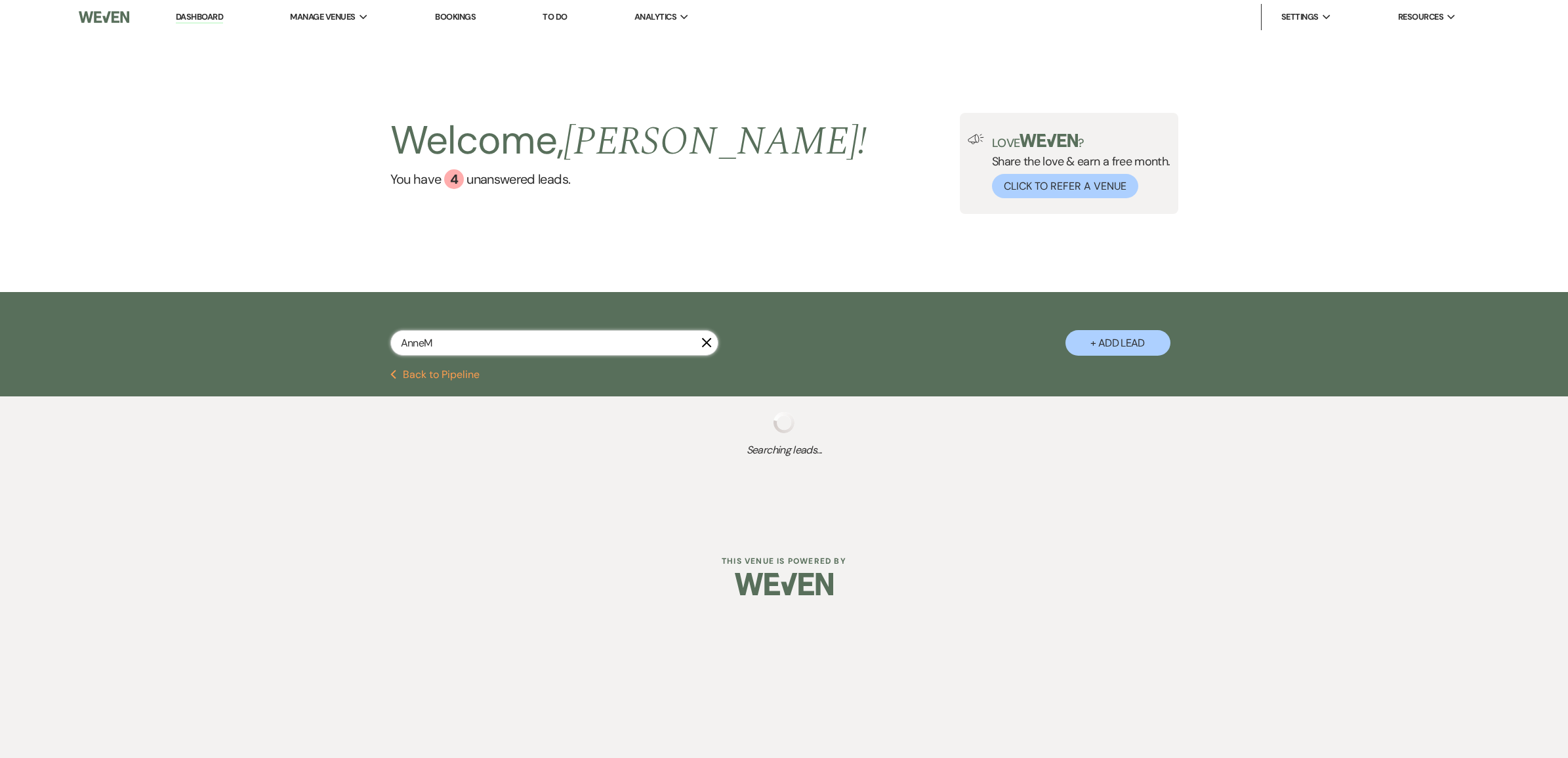
select select "8"
select select "2"
select select "8"
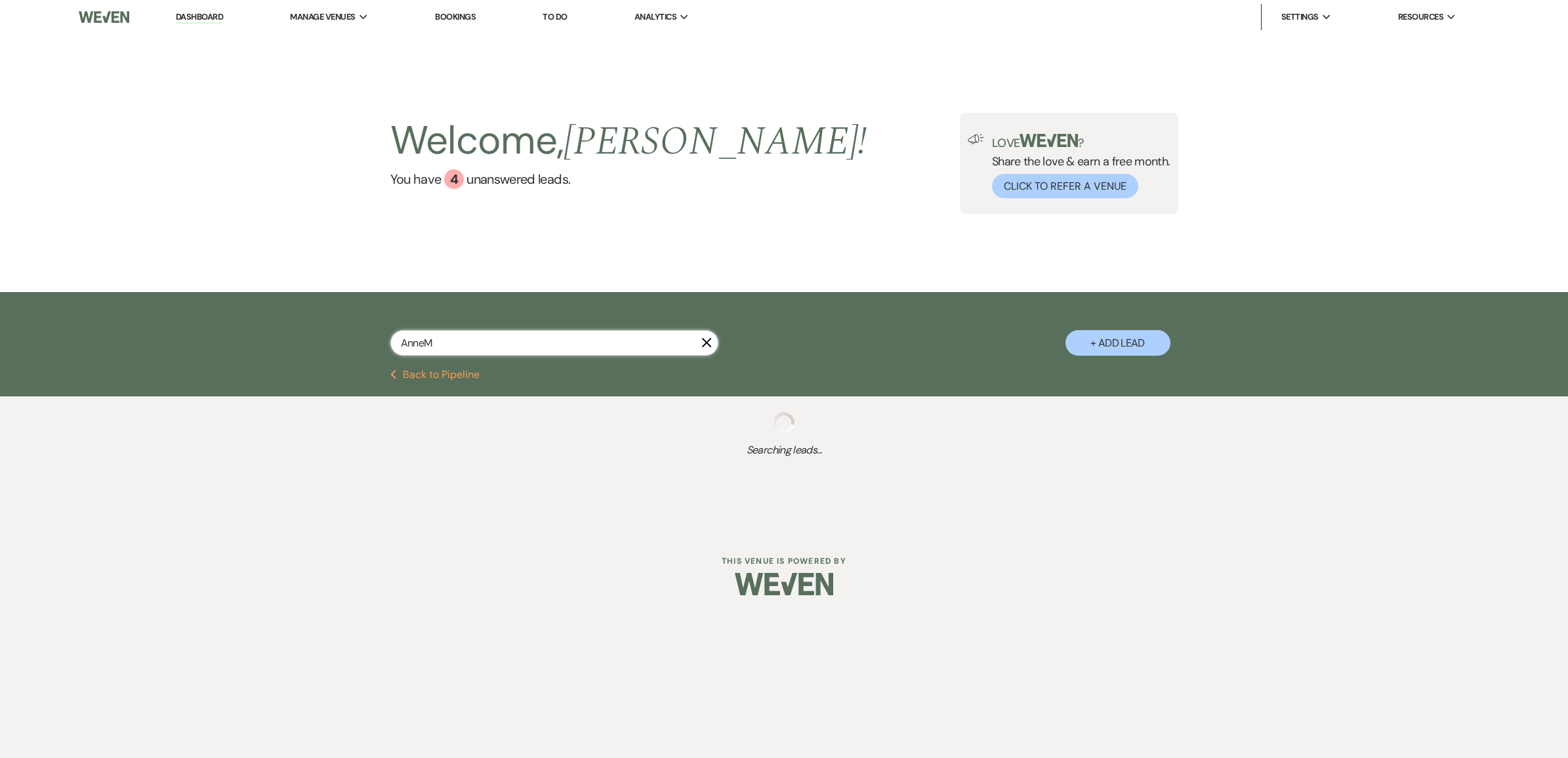
select select "8"
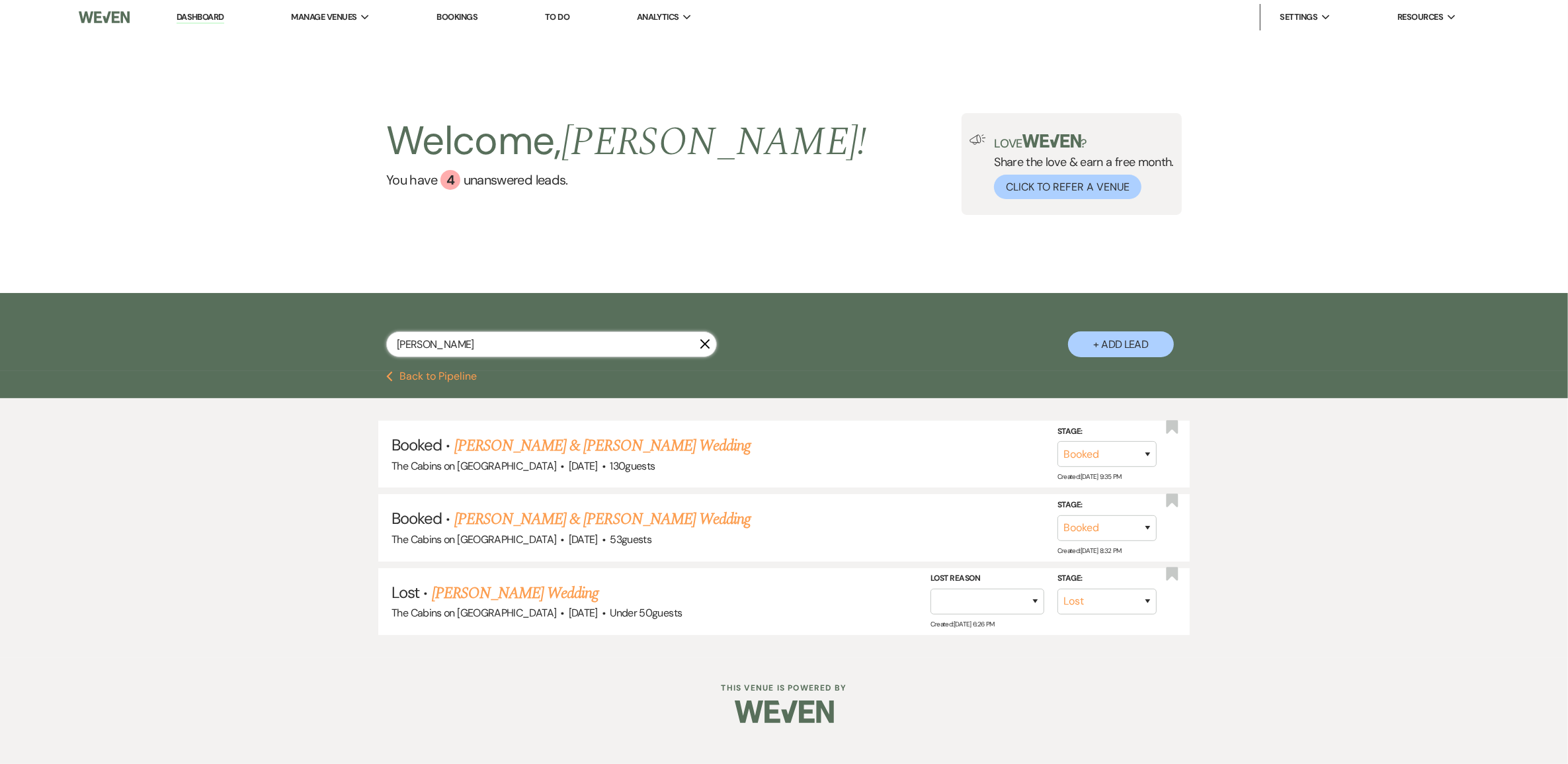
type input "[PERSON_NAME] [PERSON_NAME]"
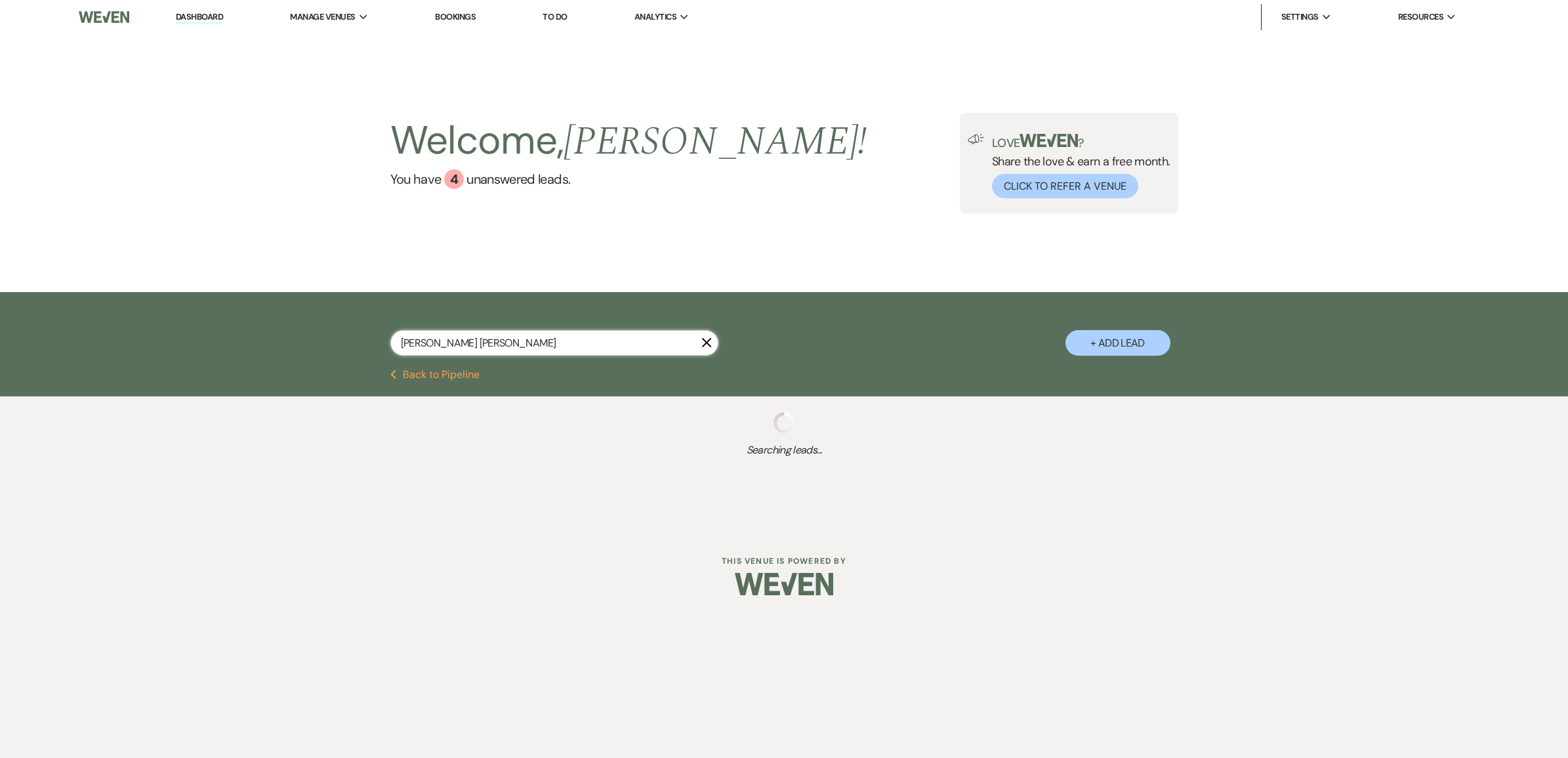
select select "5"
select select "8"
select select "3"
select select "8"
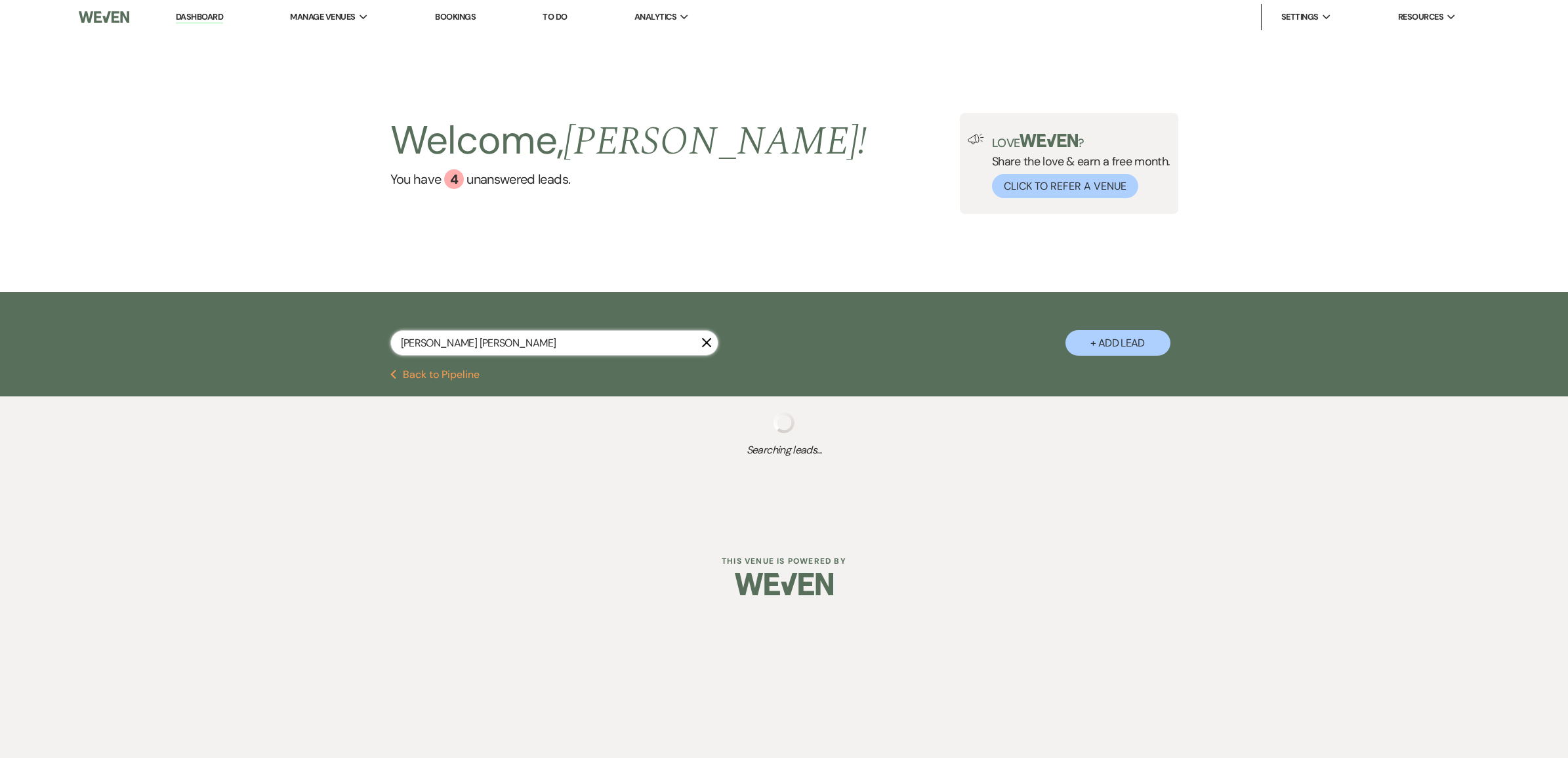
select select "8"
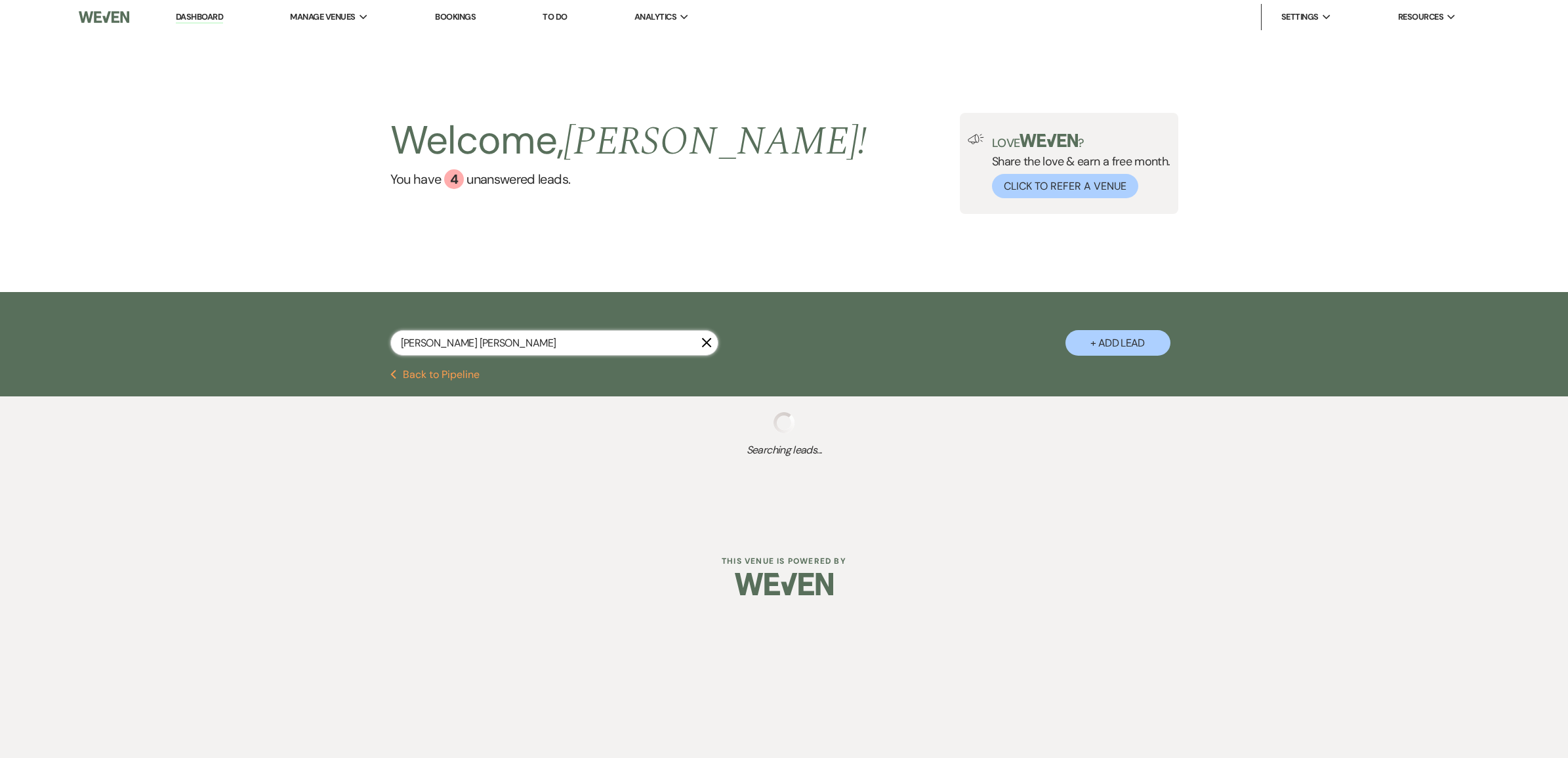
select select "8"
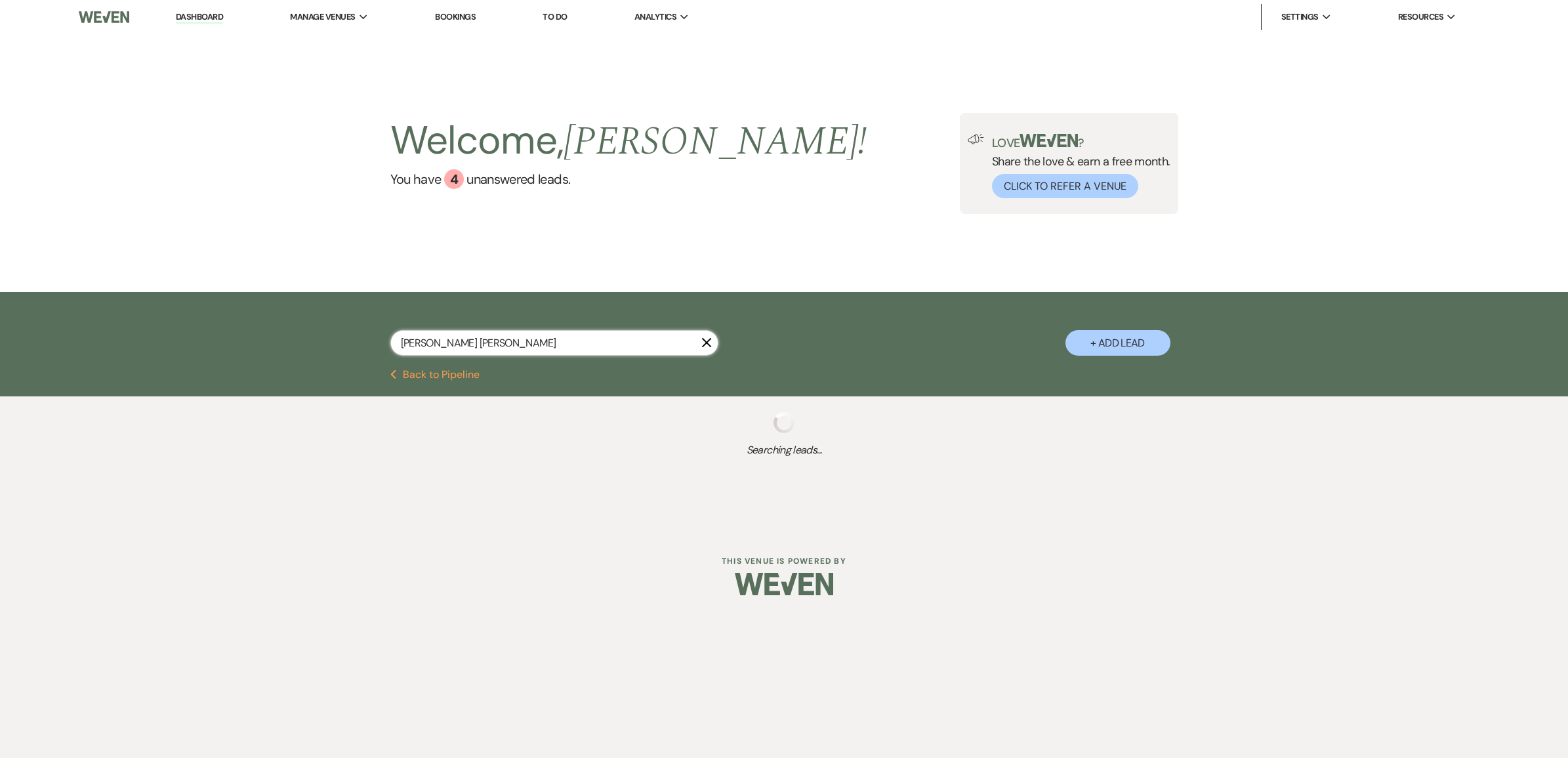
select select "8"
select select "2"
select select "8"
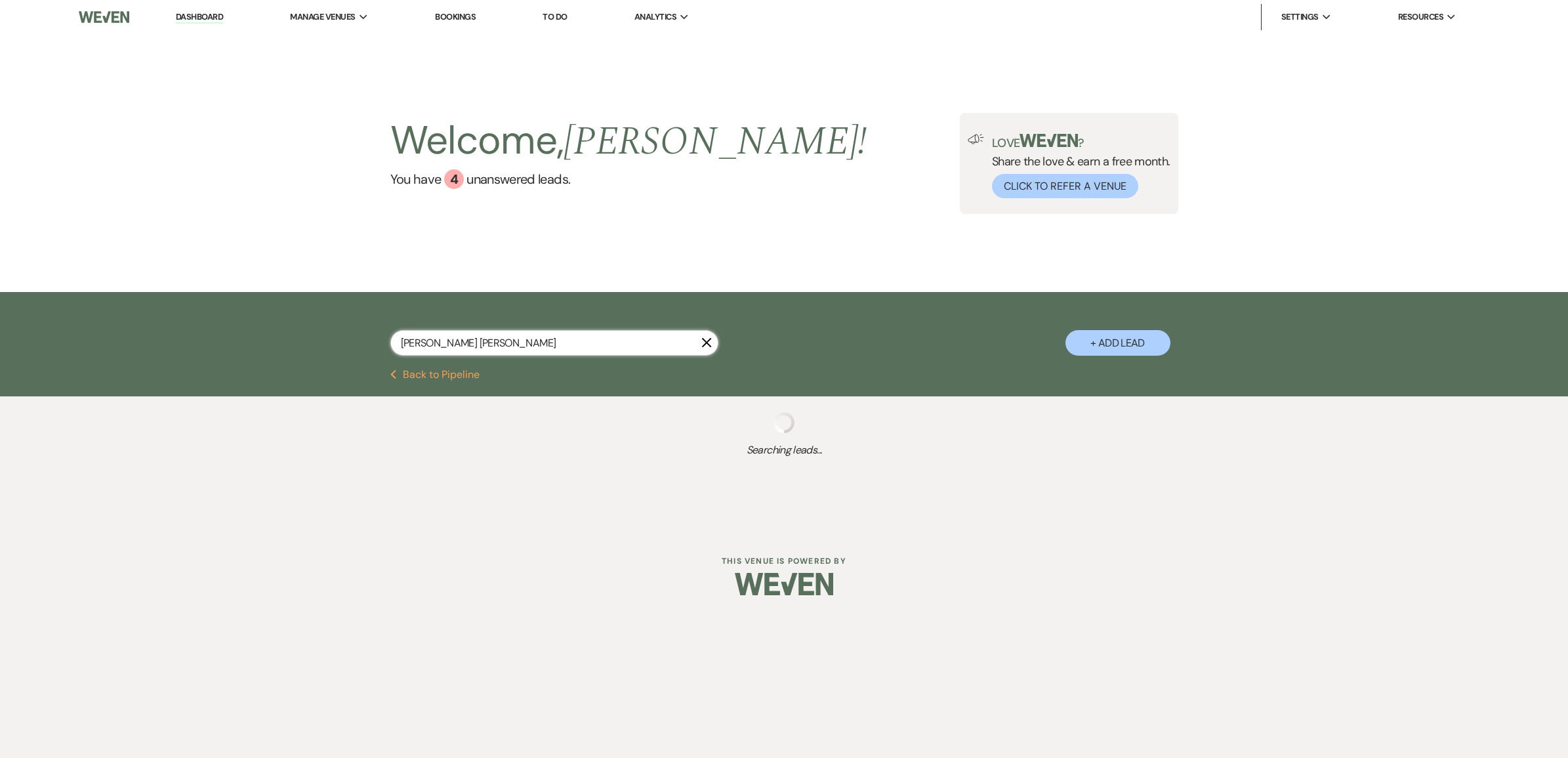
select select "8"
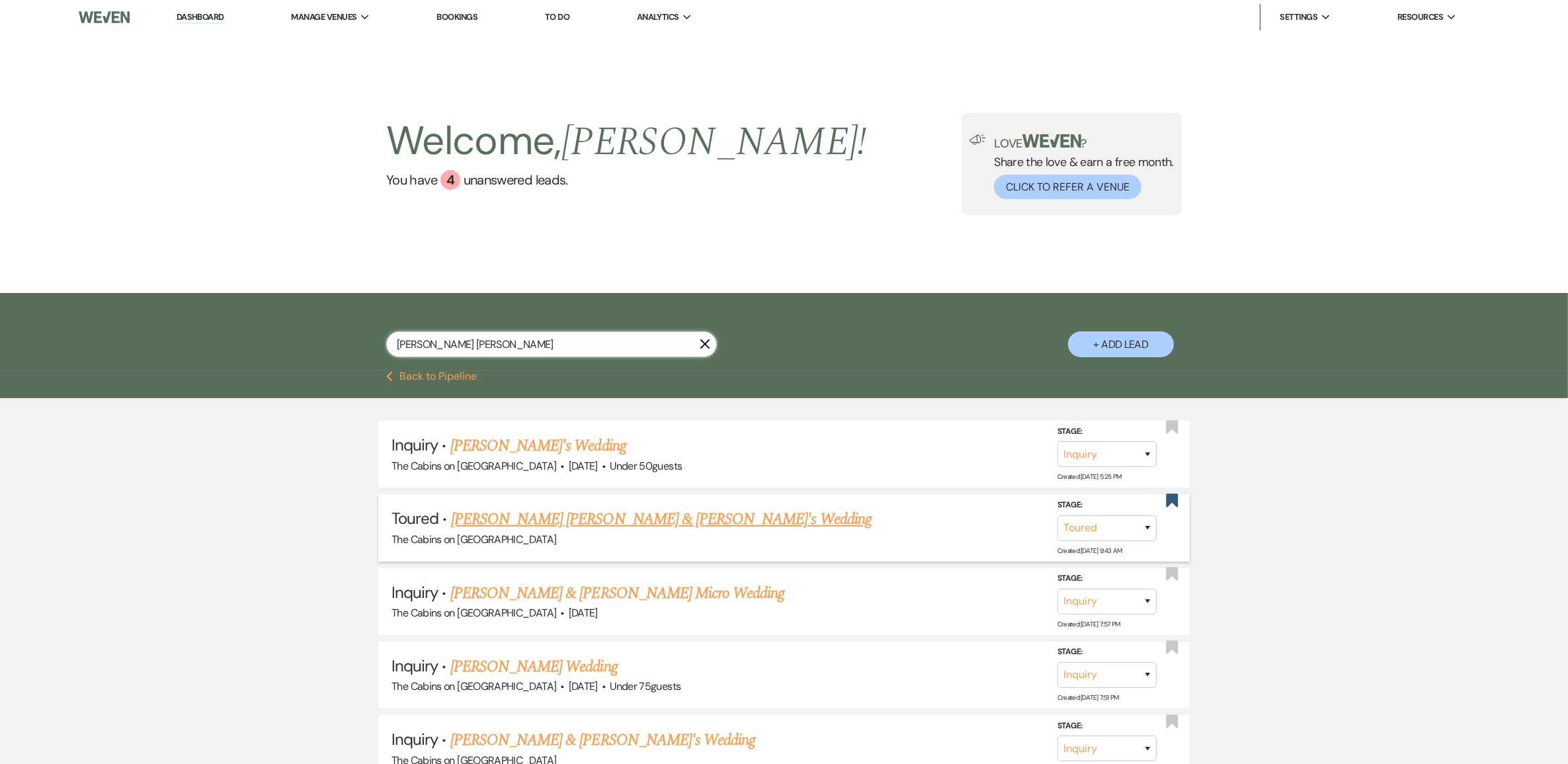
type input "[PERSON_NAME] [PERSON_NAME]"
click at [554, 531] on link "[PERSON_NAME] [PERSON_NAME] & [PERSON_NAME]'s Wedding" at bounding box center [661, 519] width 421 height 24
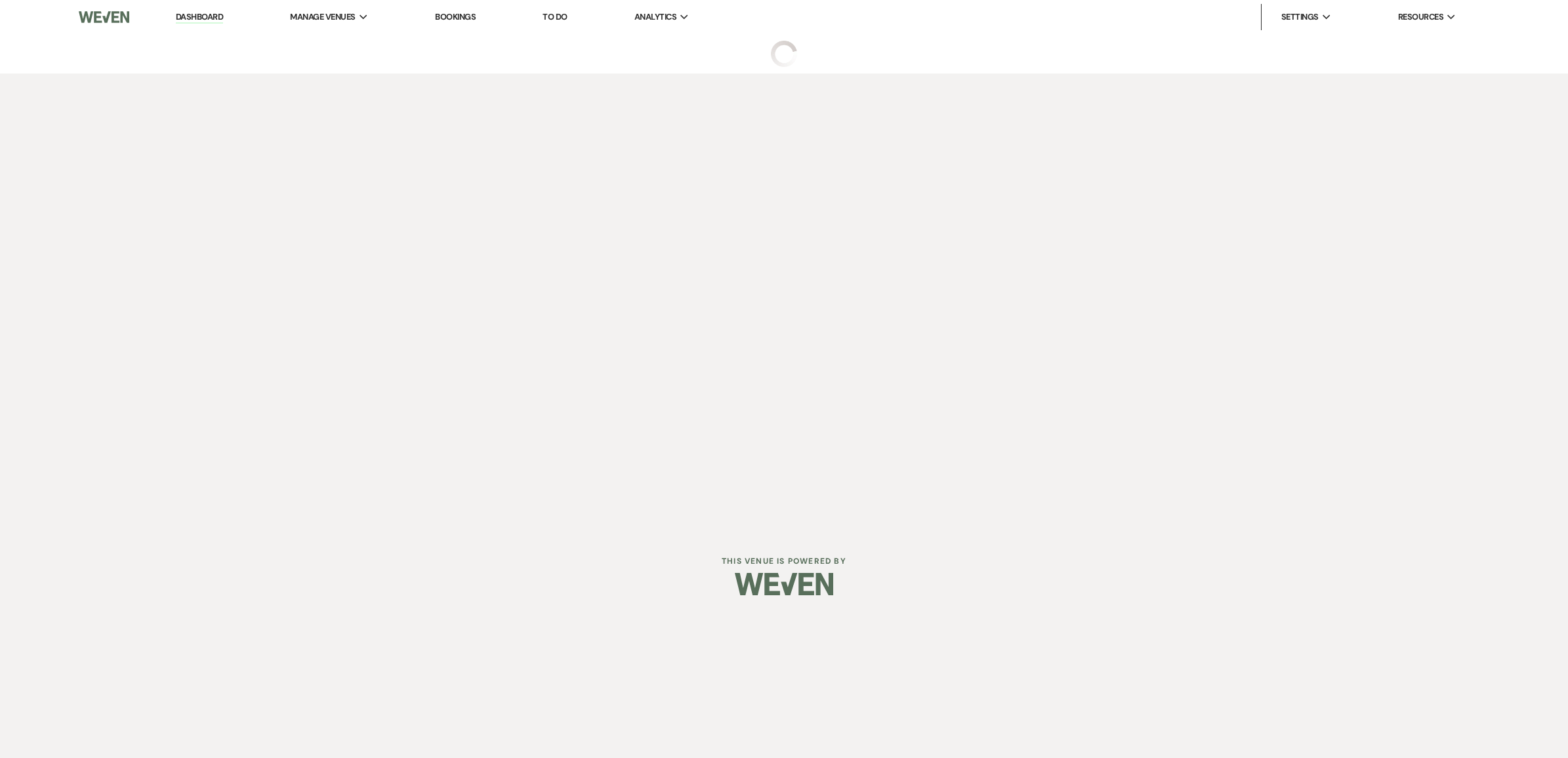
select select "5"
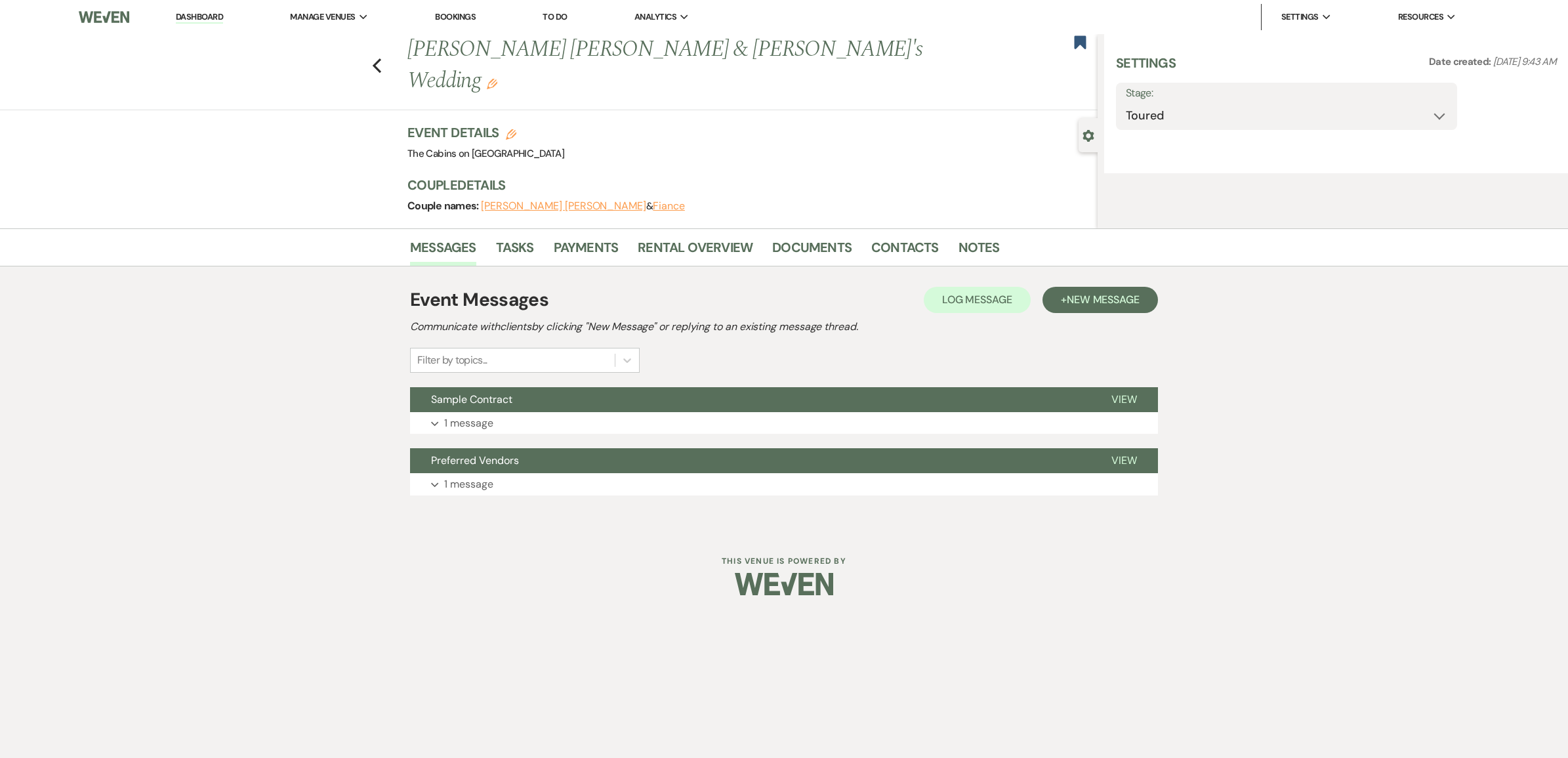
select select "5"
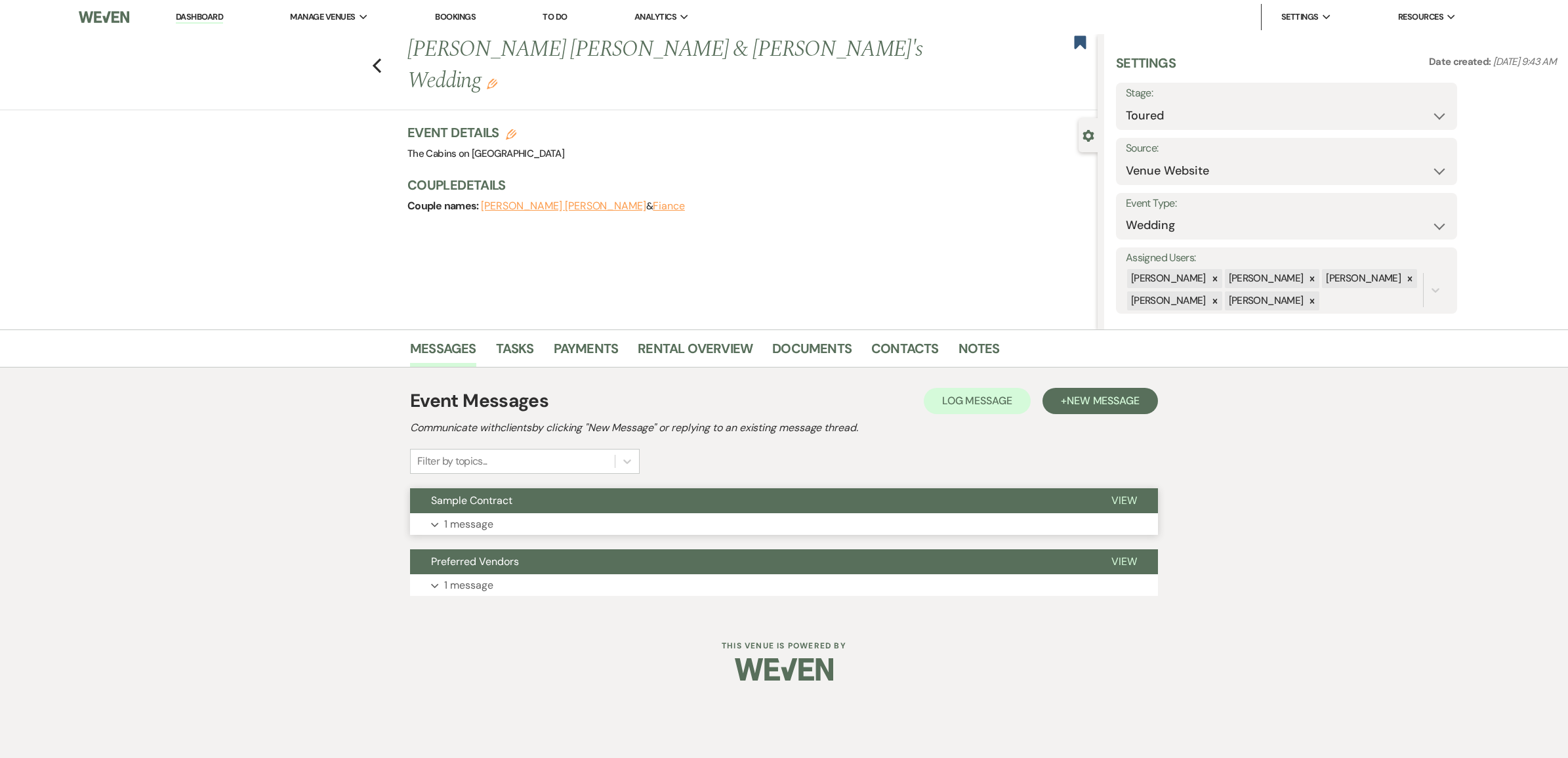
click at [472, 532] on p "1 message" at bounding box center [468, 524] width 49 height 17
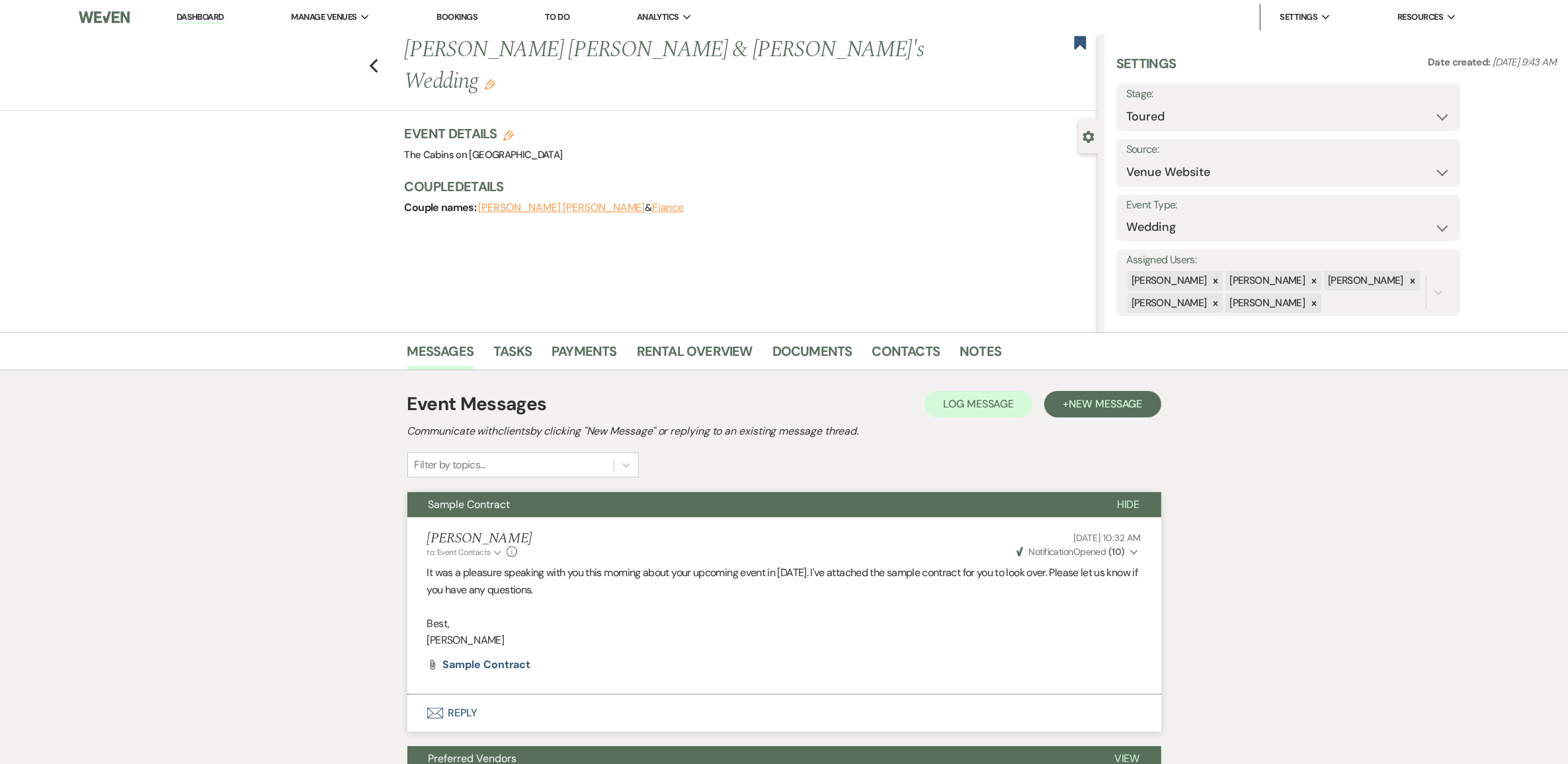
click at [536, 203] on button "[PERSON_NAME] [PERSON_NAME]" at bounding box center [562, 207] width 167 height 10
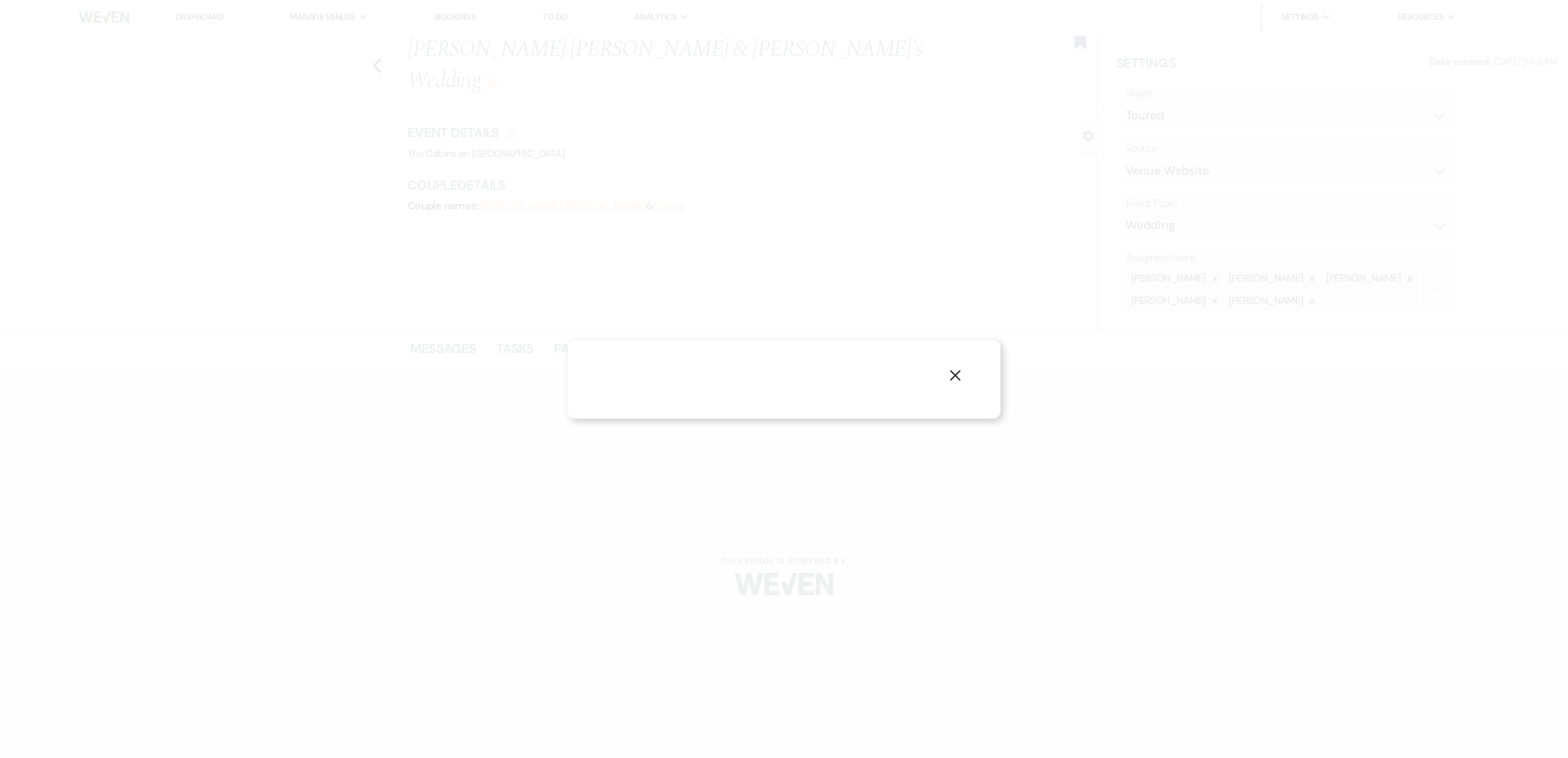
select select "1"
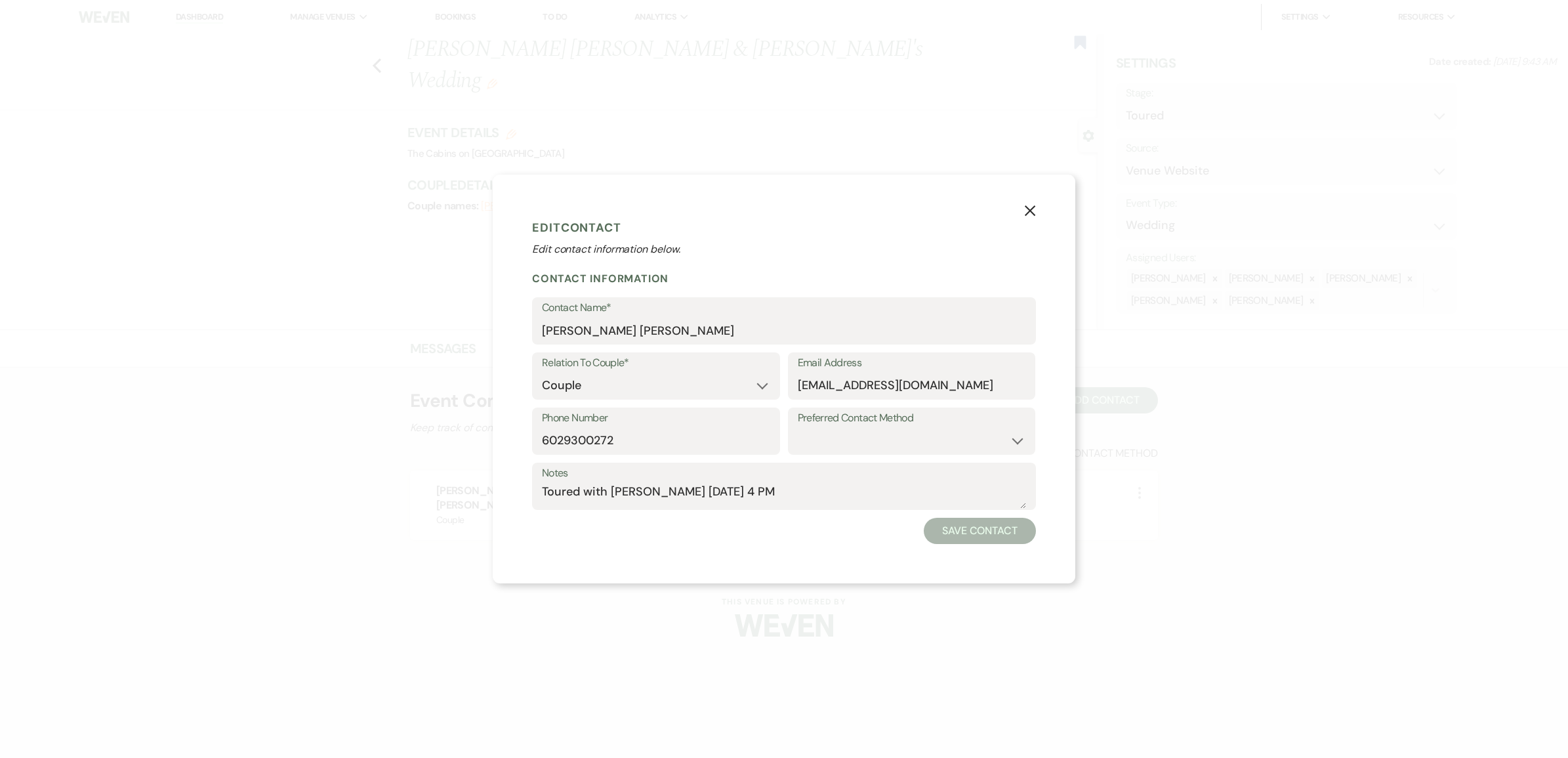
click at [1035, 205] on use "button" at bounding box center [1029, 210] width 10 height 10
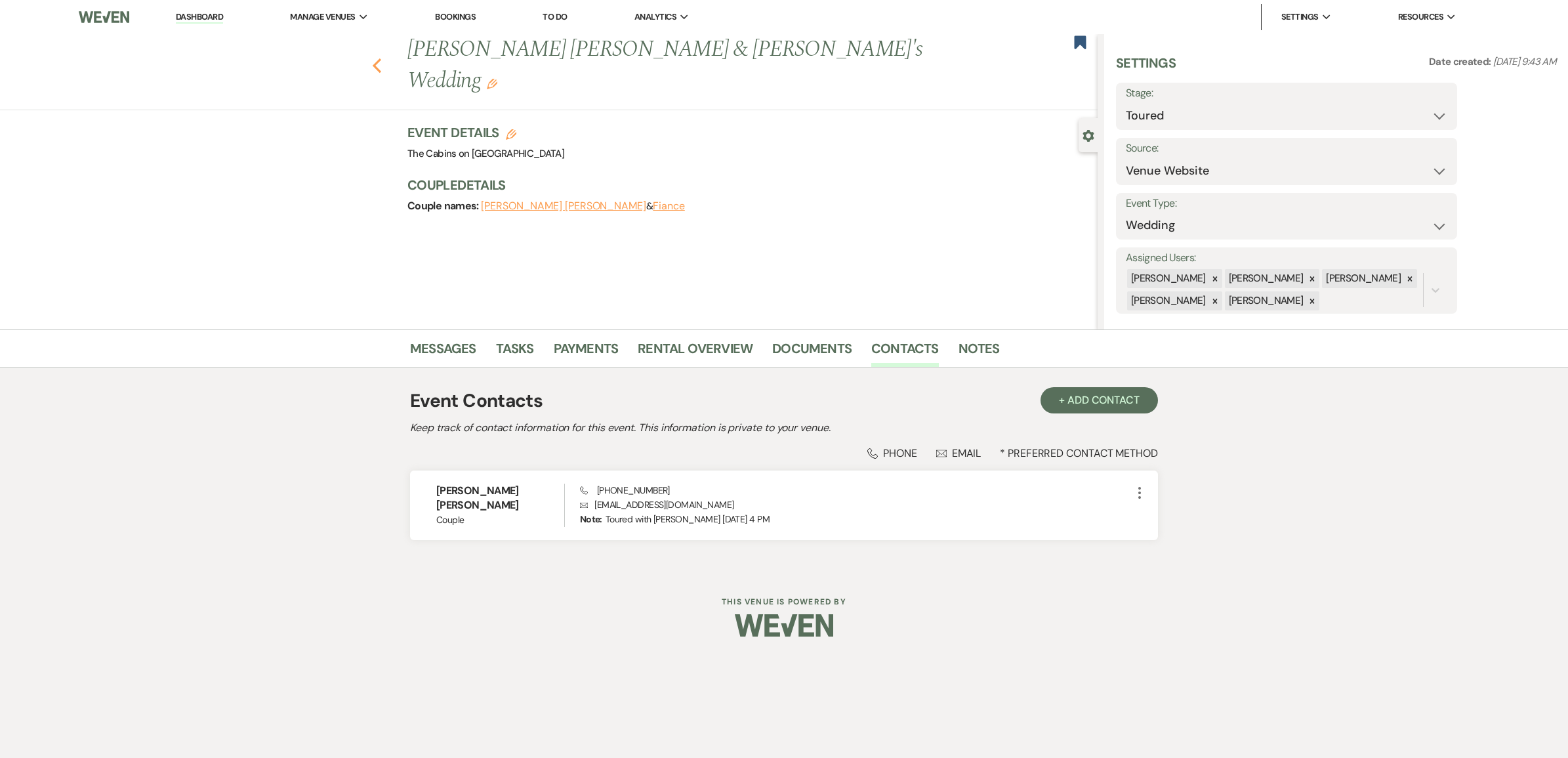
click at [372, 58] on icon "Previous" at bounding box center [376, 65] width 10 height 16
select select "5"
select select "8"
select select "3"
select select "8"
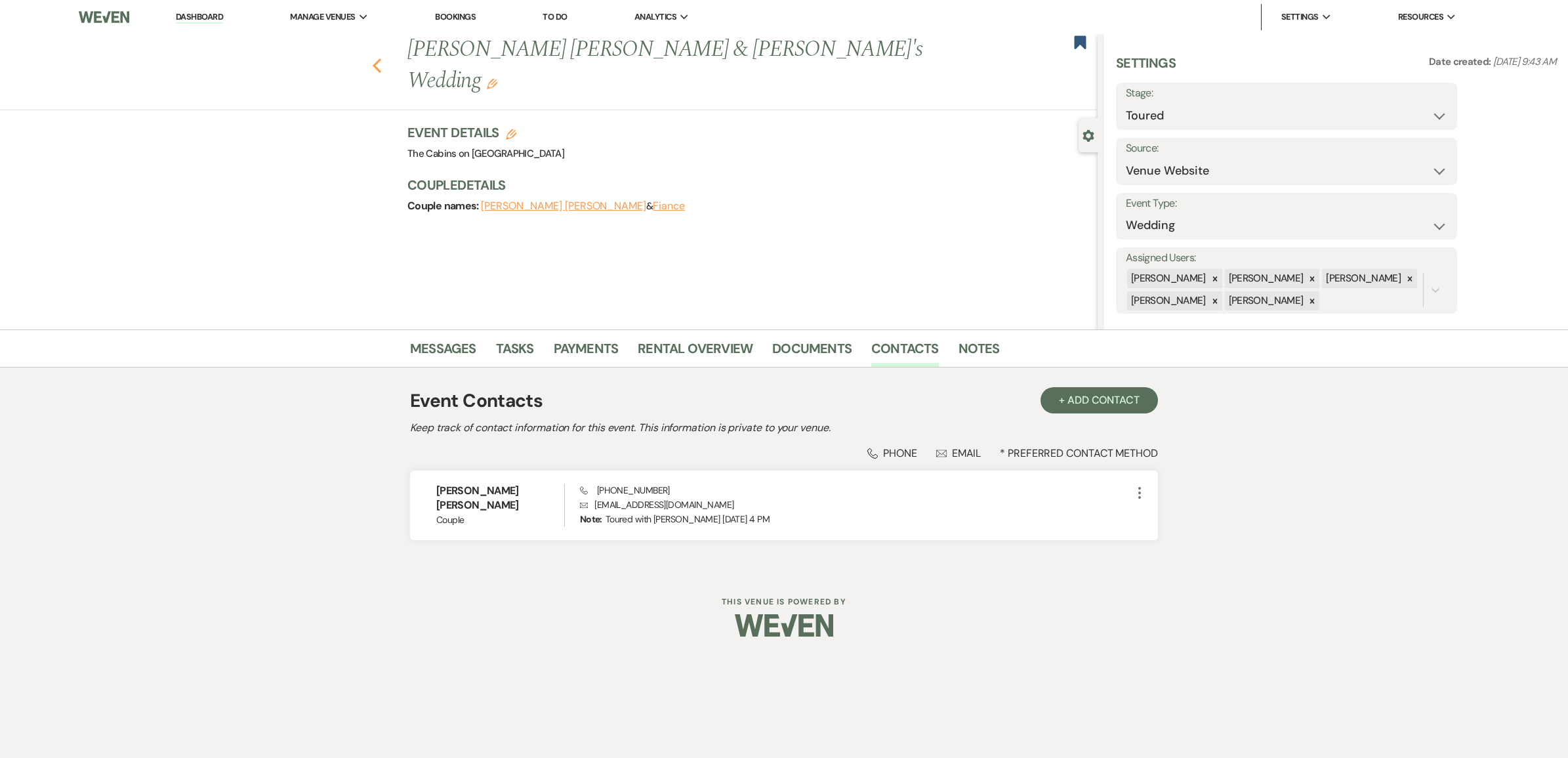
select select "8"
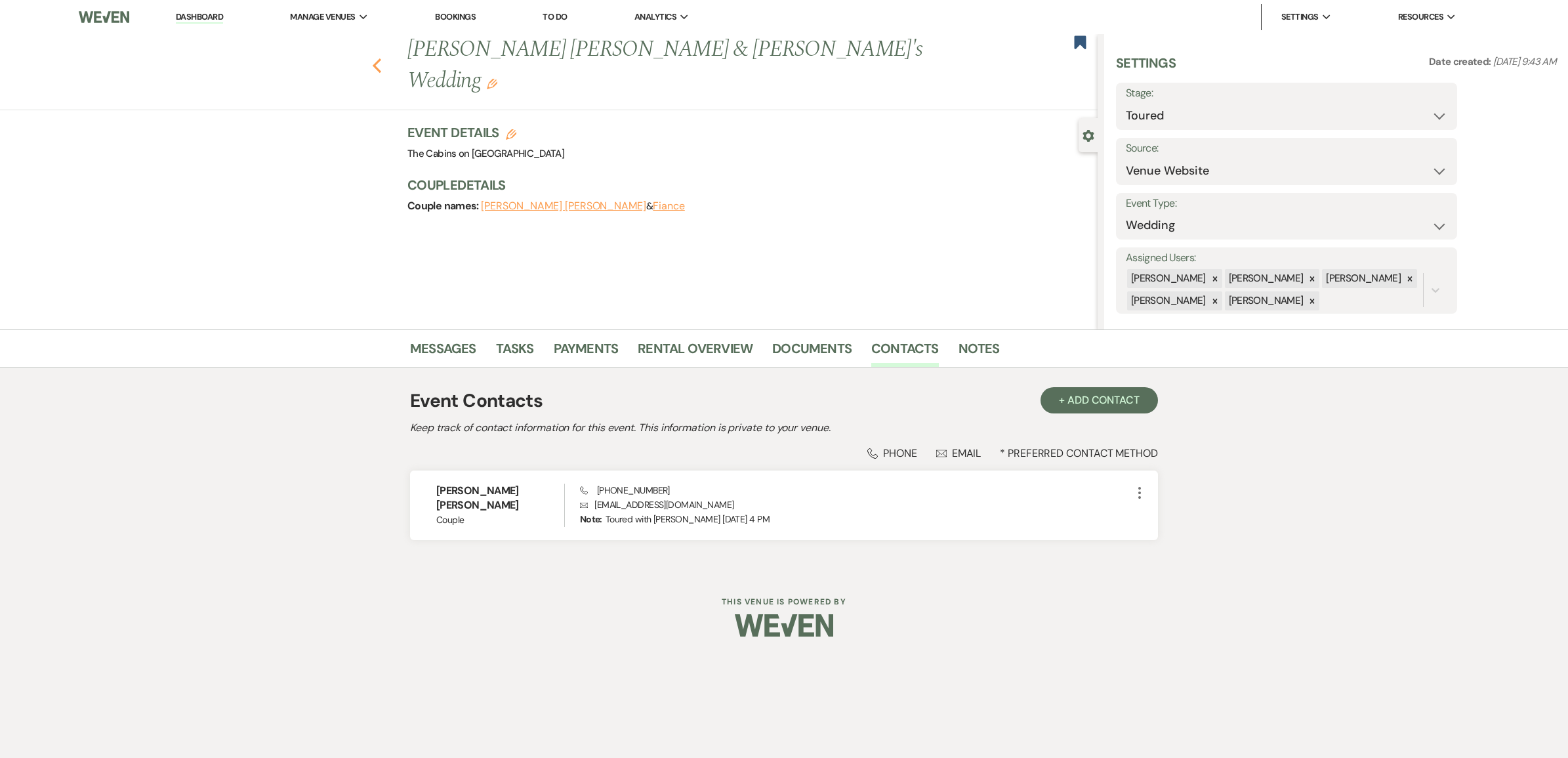
select select "8"
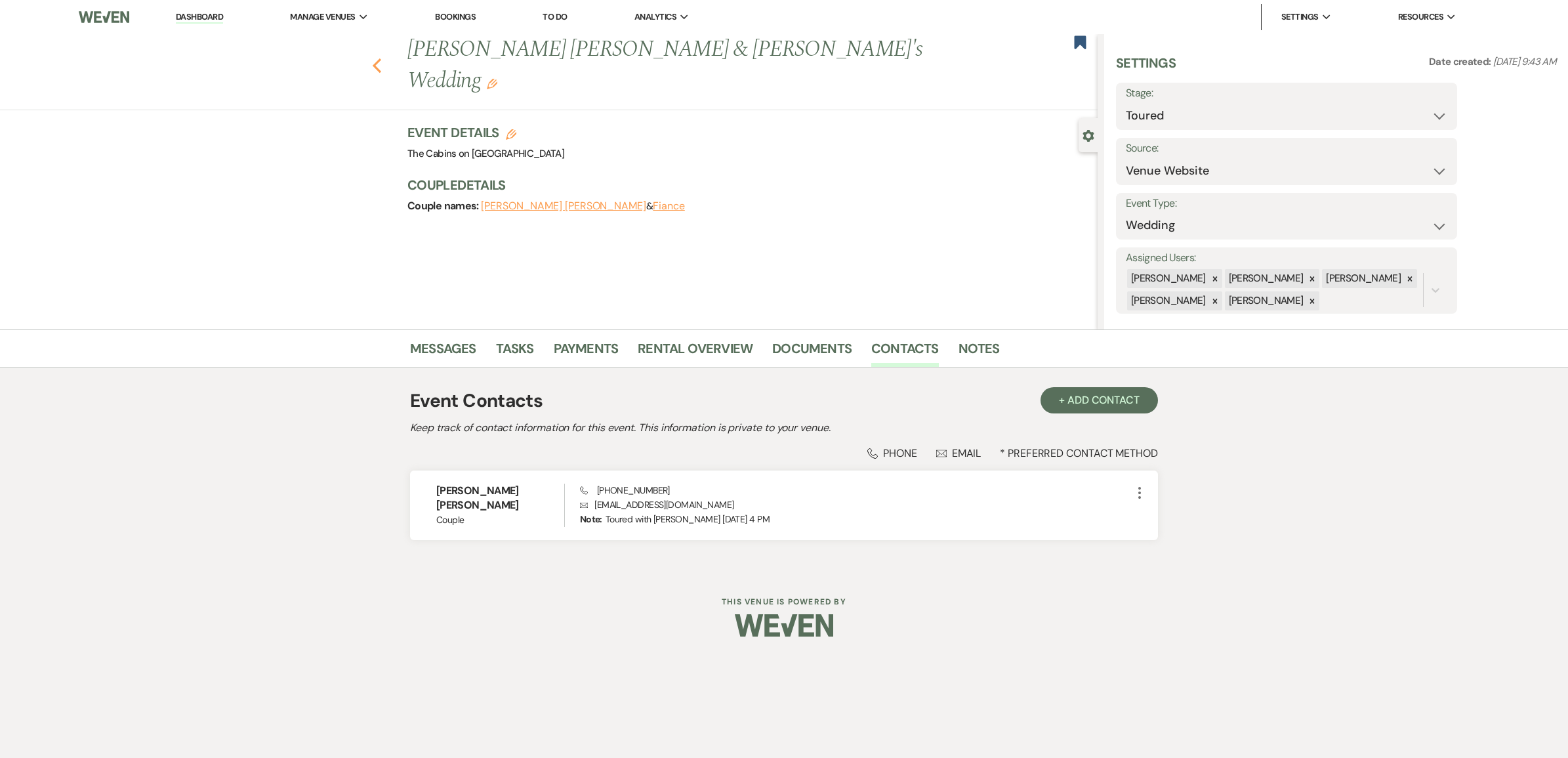
select select "8"
select select "2"
select select "8"
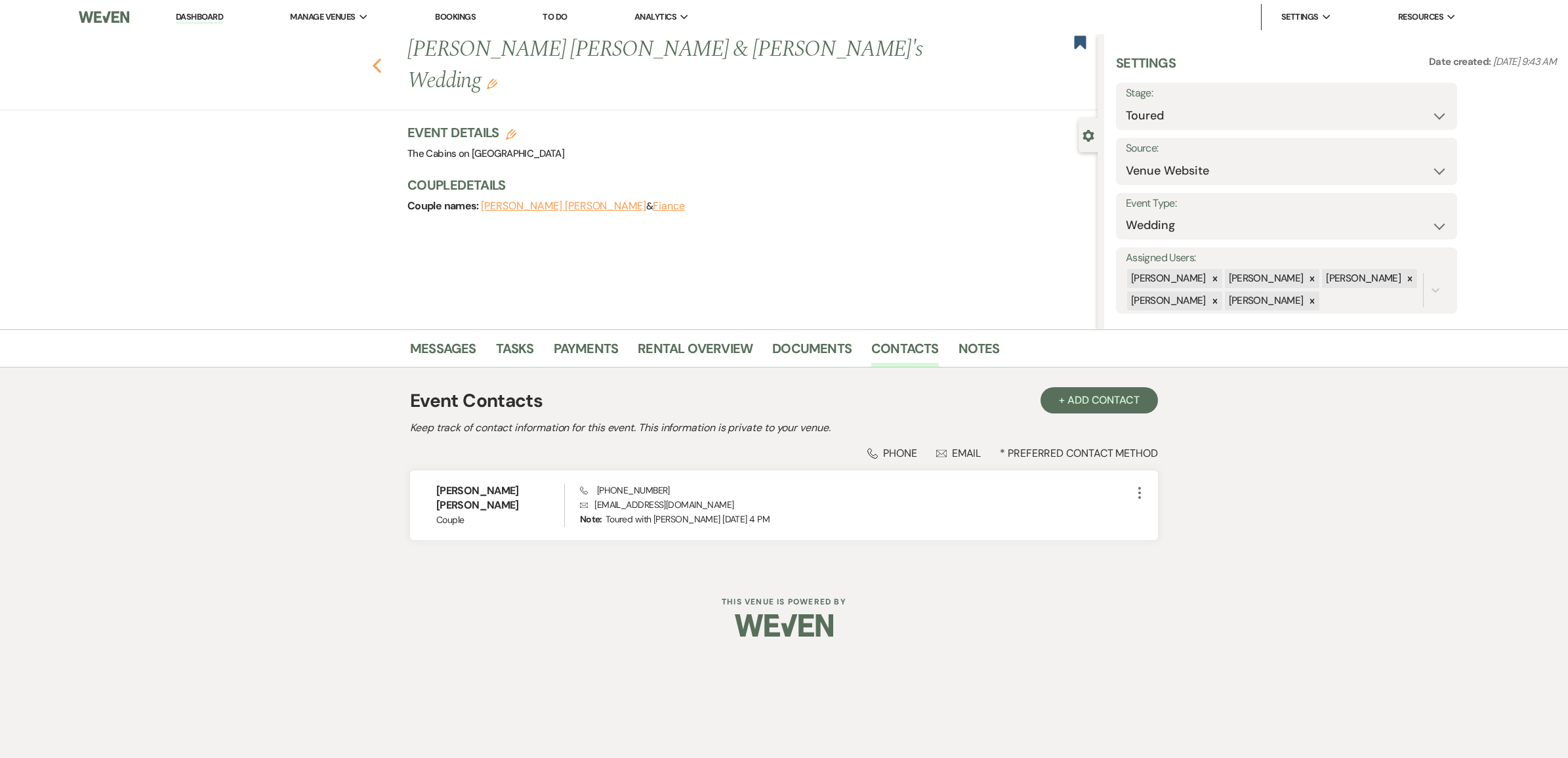
select select "8"
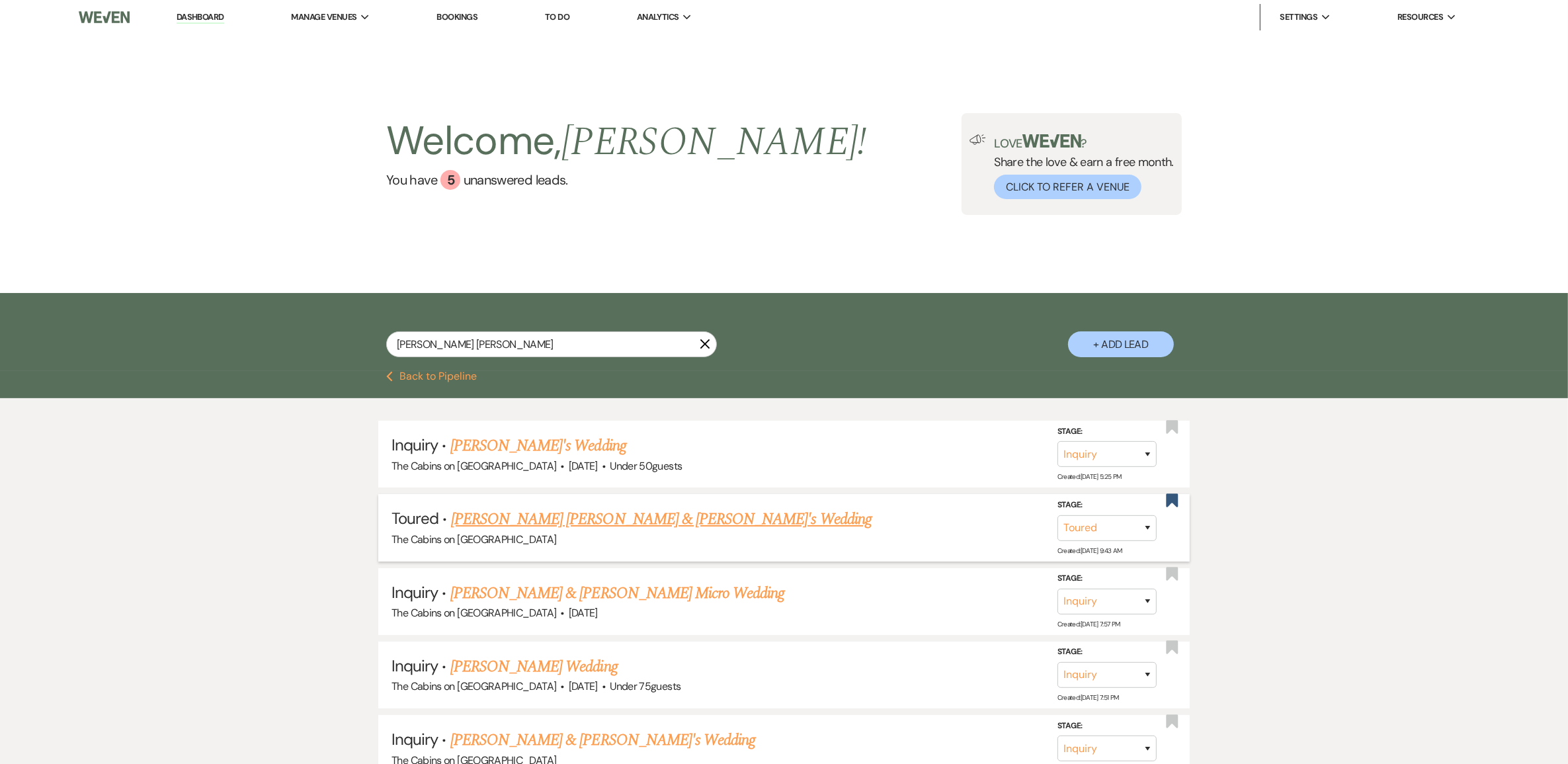
click at [567, 531] on link "[PERSON_NAME] [PERSON_NAME] & [PERSON_NAME]'s Wedding" at bounding box center [661, 519] width 421 height 24
select select "5"
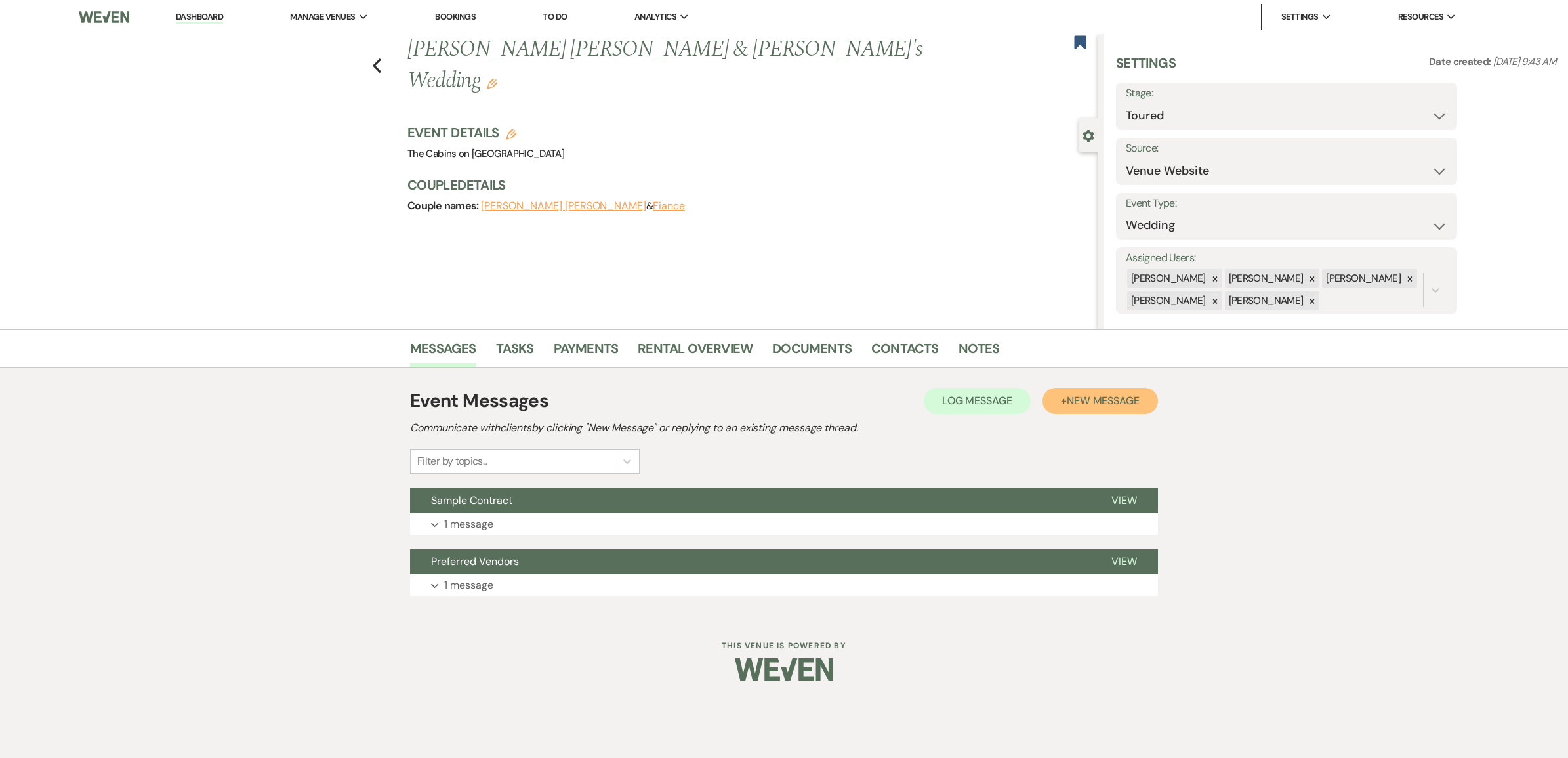
click at [1097, 406] on span "New Message" at bounding box center [1103, 400] width 73 height 14
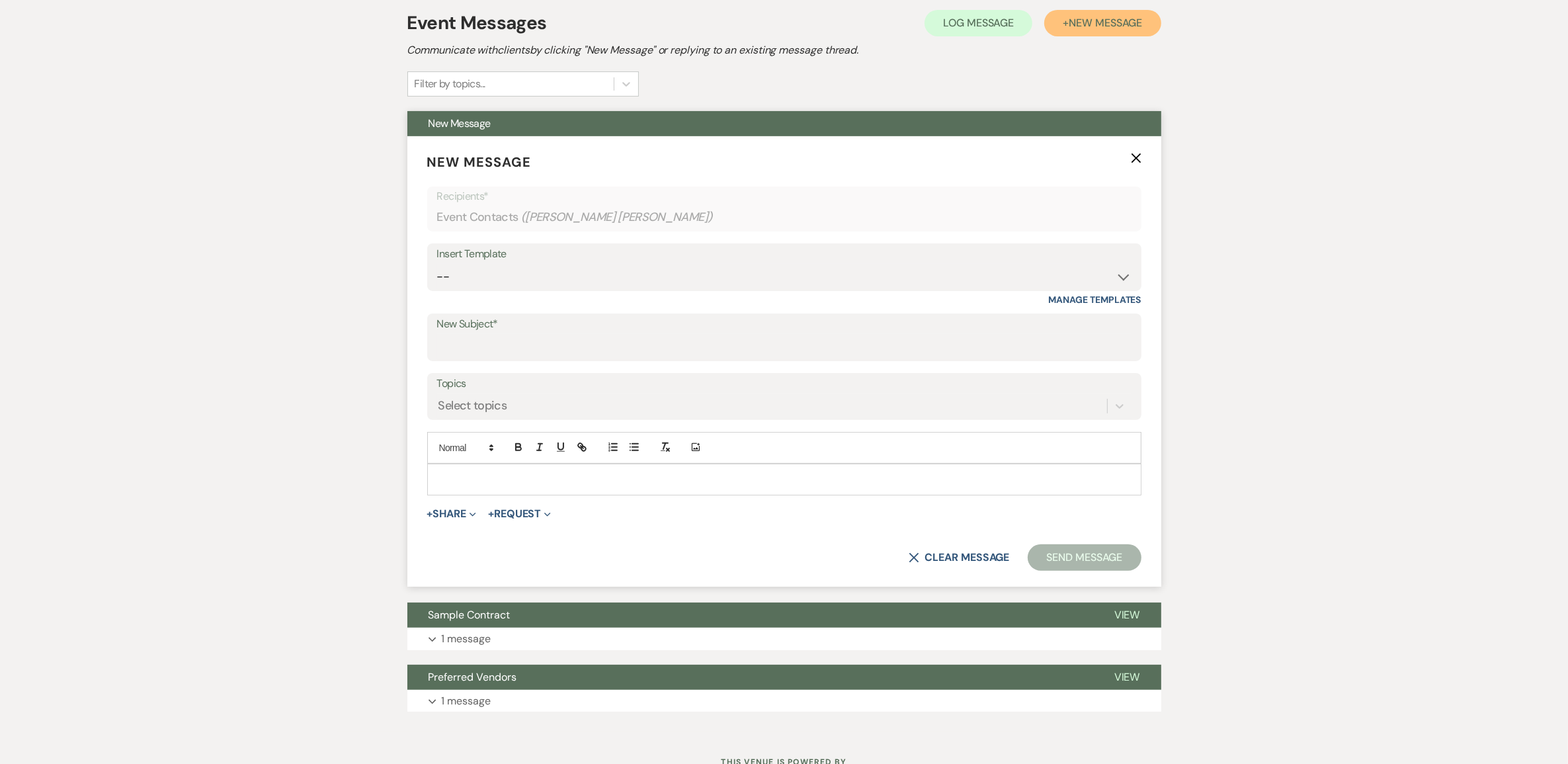
scroll to position [413, 0]
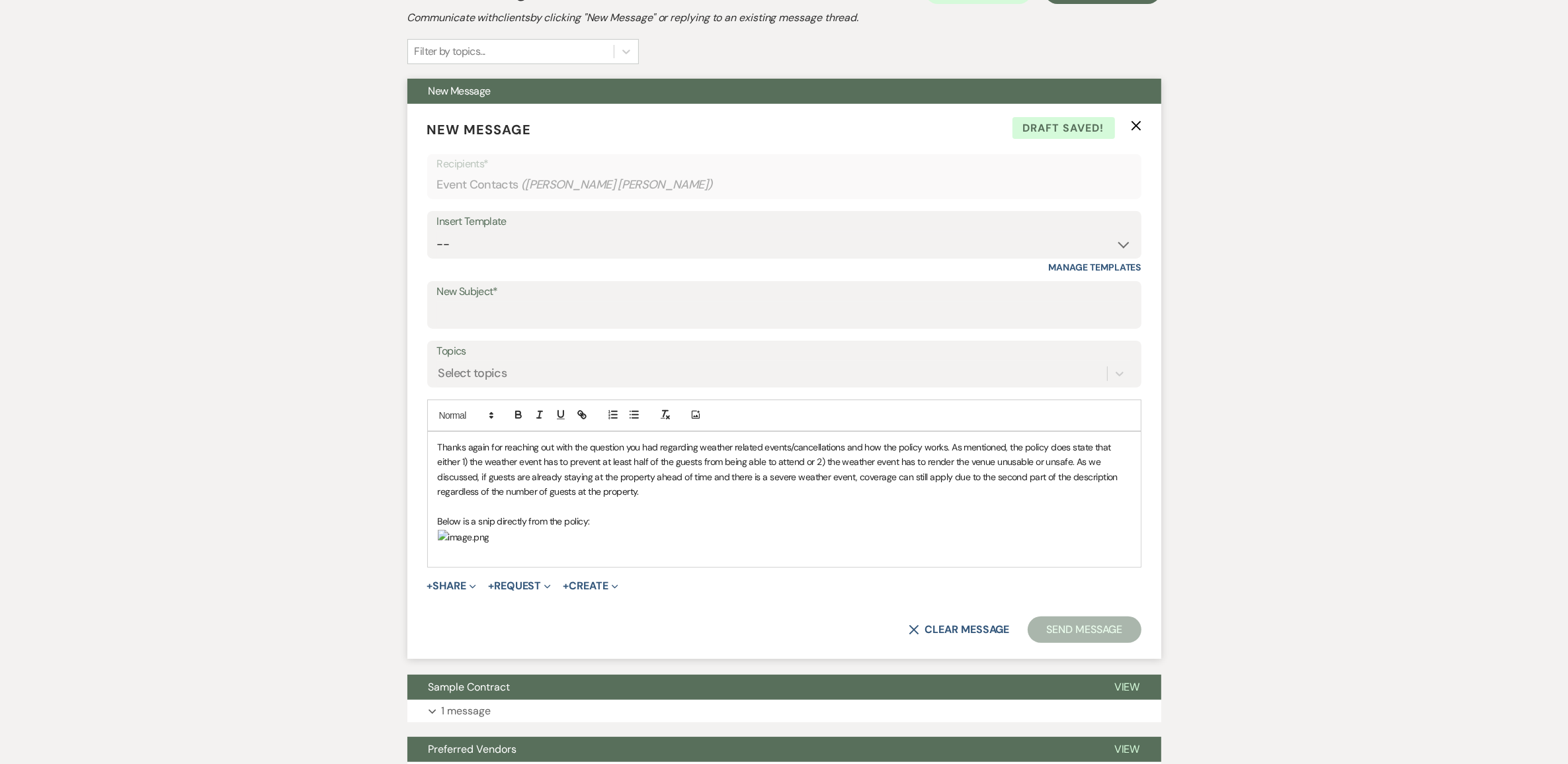
click at [448, 519] on div "Thanks again for reaching out with the question you had regarding weather relat…" at bounding box center [784, 499] width 713 height 135
click at [438, 497] on span "Thanks again for reaching out with the question you had regarding weather relat…" at bounding box center [778, 469] width 682 height 56
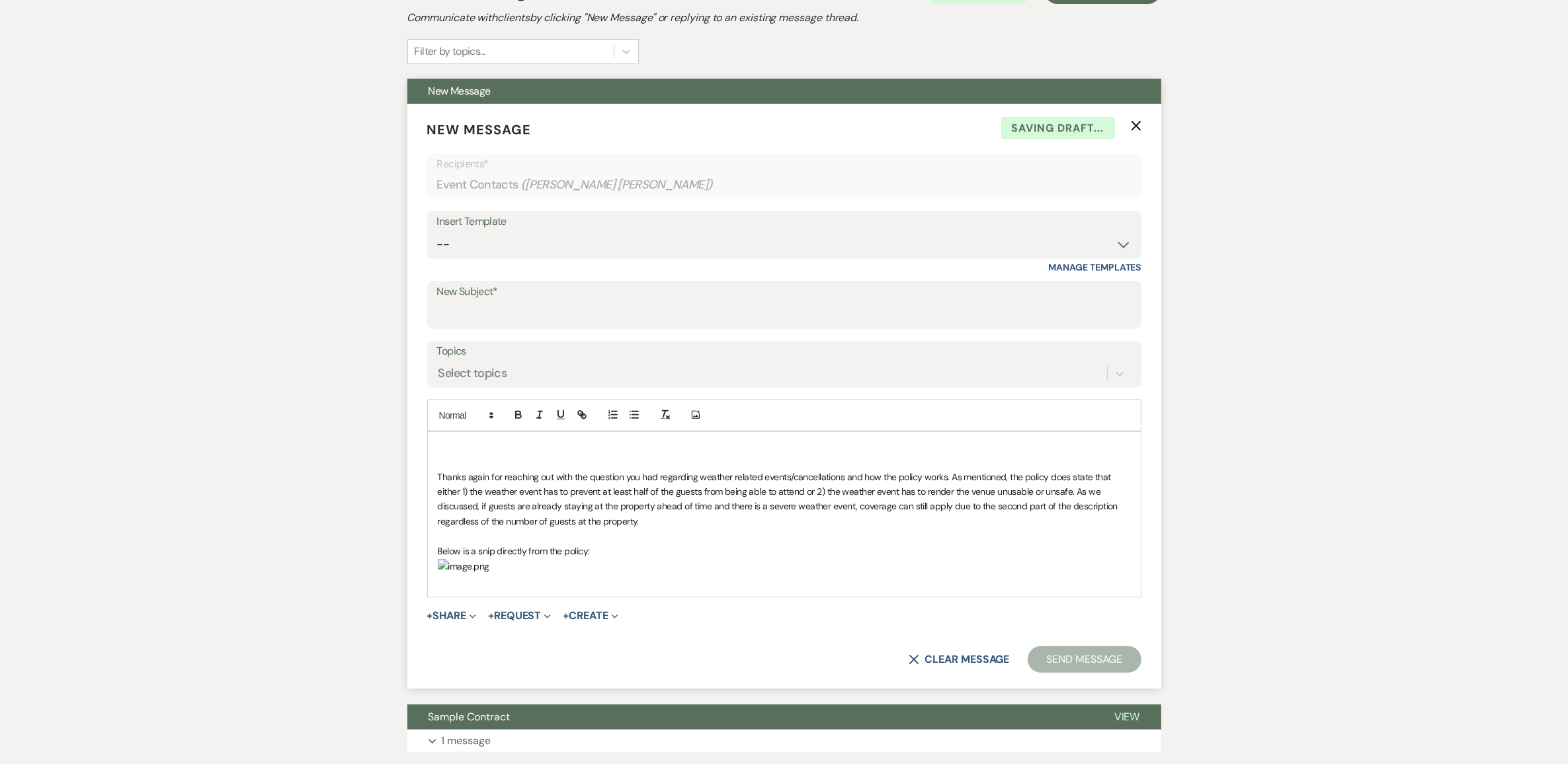
click at [447, 454] on p at bounding box center [784, 447] width 693 height 15
click at [852, 454] on p "[PERSON_NAME] [PERSON_NAME], this is a direct email from the insurance company …" at bounding box center [784, 447] width 693 height 15
click at [738, 454] on p "[PERSON_NAME] [PERSON_NAME], this is a direct email from the insurance company …" at bounding box center [784, 447] width 693 height 15
click at [867, 454] on p "[PERSON_NAME] [PERSON_NAME], this is a direct email from the insurance company …" at bounding box center [784, 447] width 693 height 15
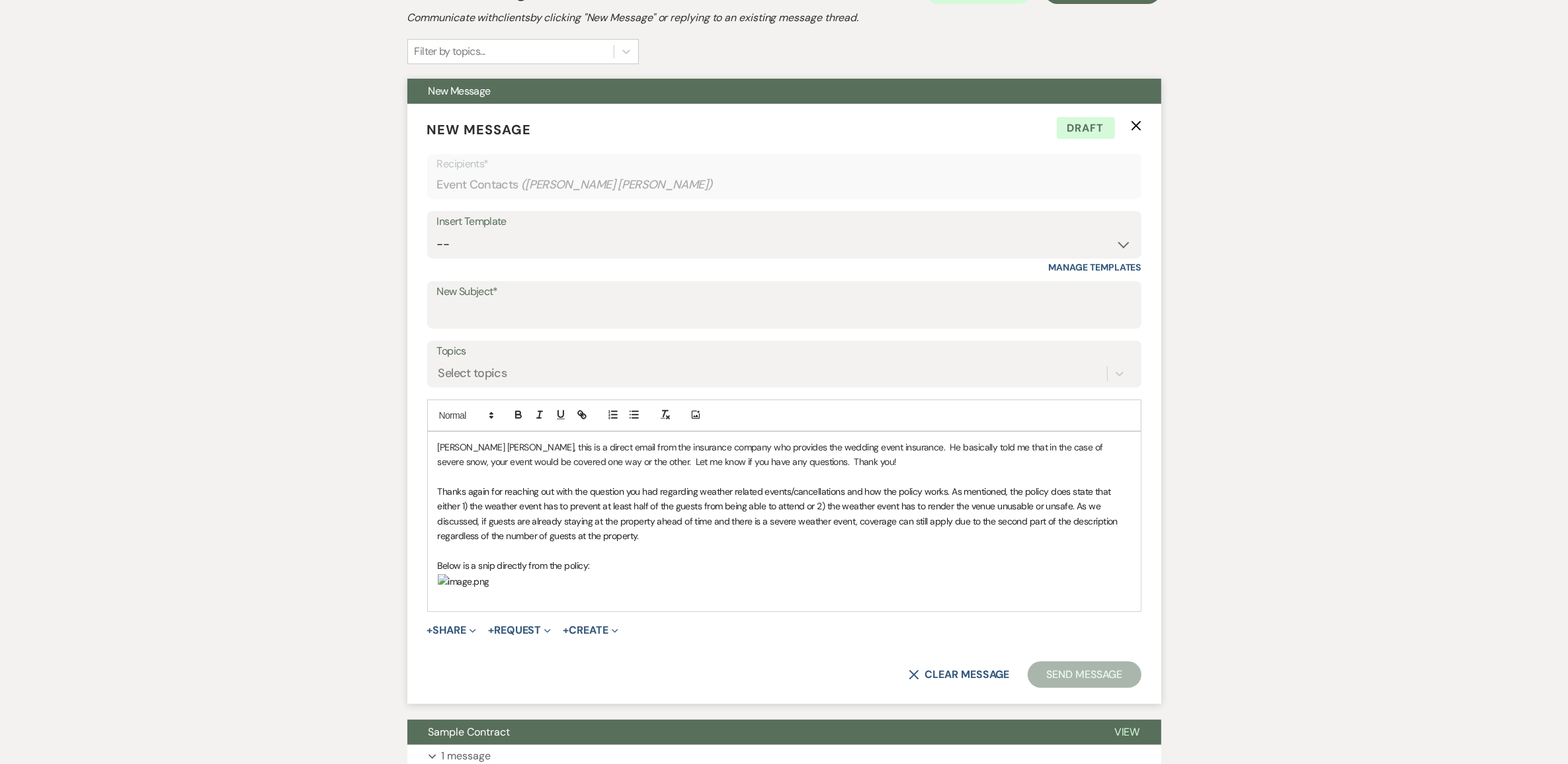
click at [852, 469] on p "[PERSON_NAME] [PERSON_NAME], this is a direct email from the insurance company …" at bounding box center [784, 455] width 693 height 29
click at [848, 469] on p "[PERSON_NAME] [PERSON_NAME], this is a direct email from the insurance company …" at bounding box center [784, 455] width 693 height 29
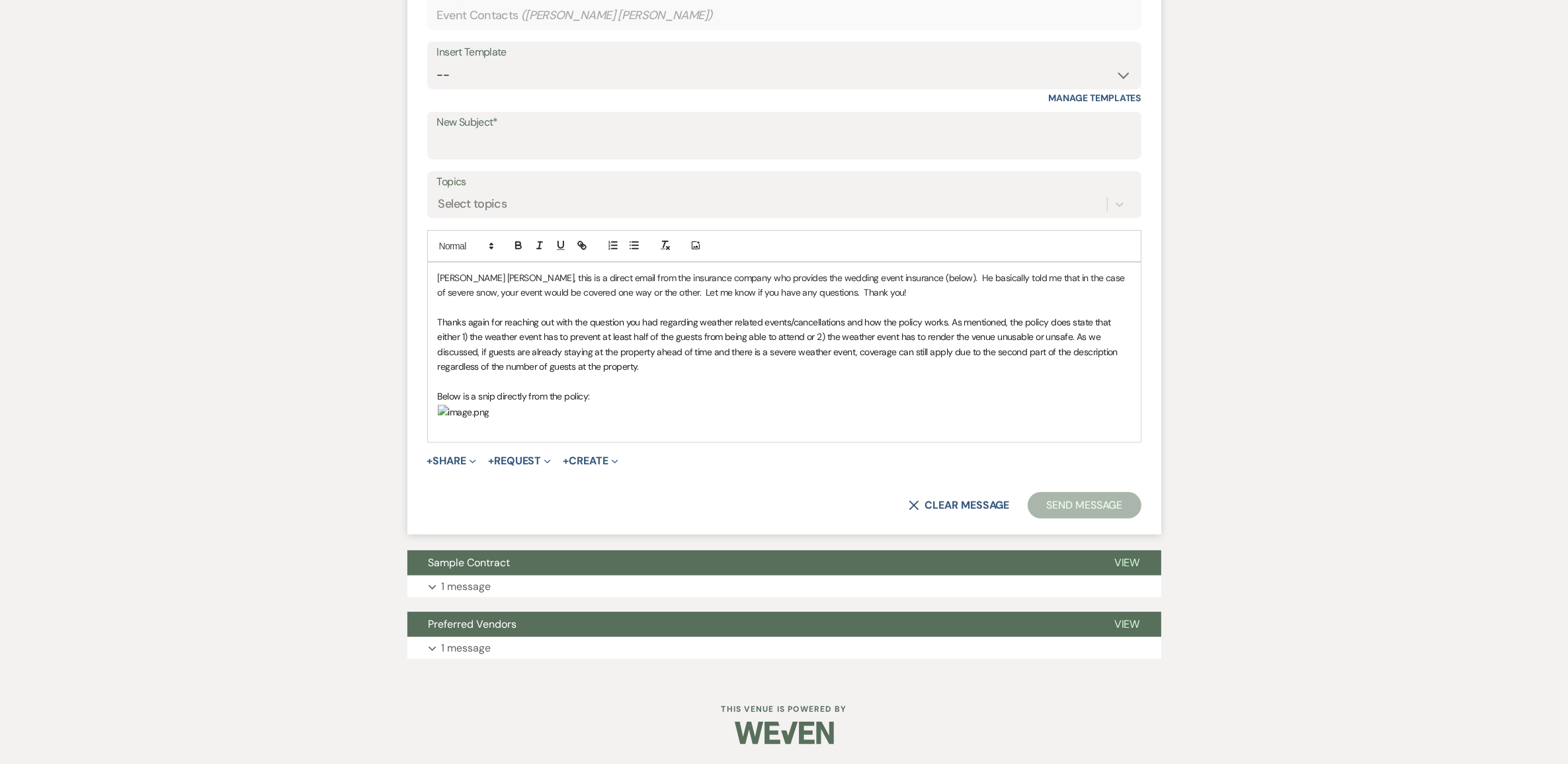
scroll to position [661, 0]
click at [830, 296] on p "[PERSON_NAME] [PERSON_NAME], this is a direct email from the insurance company …" at bounding box center [784, 285] width 693 height 29
click at [486, 133] on input "New Subject*" at bounding box center [784, 145] width 694 height 26
click at [630, 133] on input "Answers to your questions" at bounding box center [784, 145] width 694 height 26
click at [494, 133] on input "Answers to your question" at bounding box center [784, 145] width 694 height 26
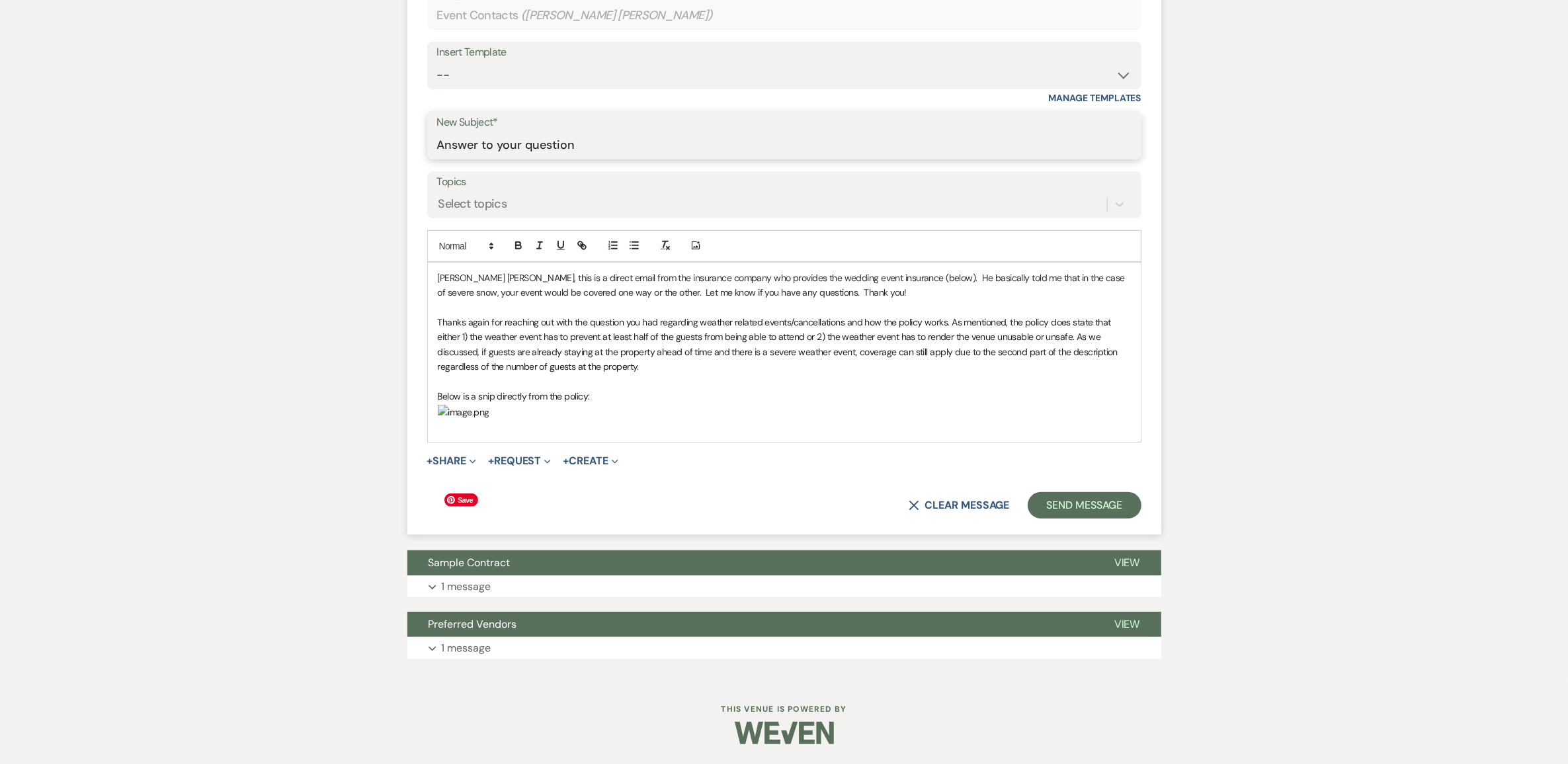
scroll to position [877, 0]
type input "Answer to your question"
click at [1048, 492] on button "Send Message" at bounding box center [1084, 504] width 113 height 27
